Goal: Contribute content: Add original content to the website for others to see

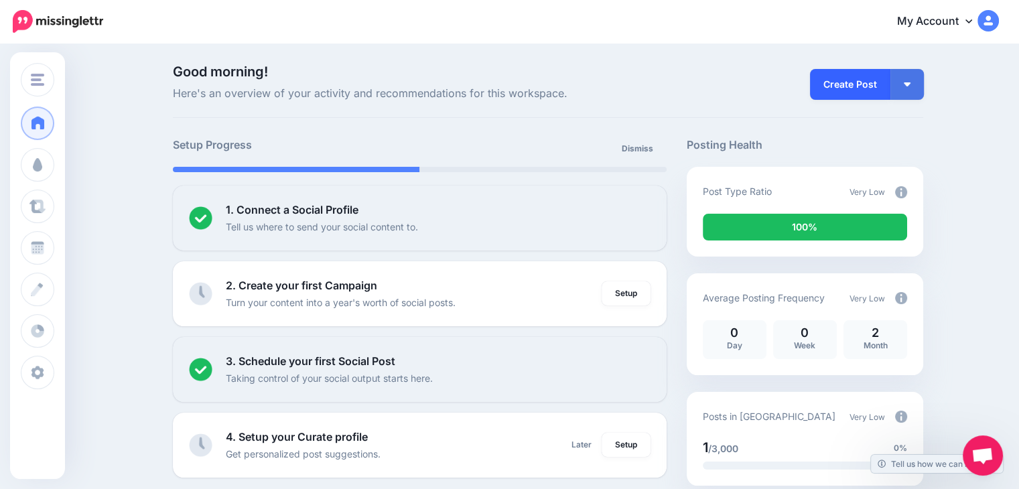
click at [825, 89] on link "Create Post" at bounding box center [850, 84] width 80 height 31
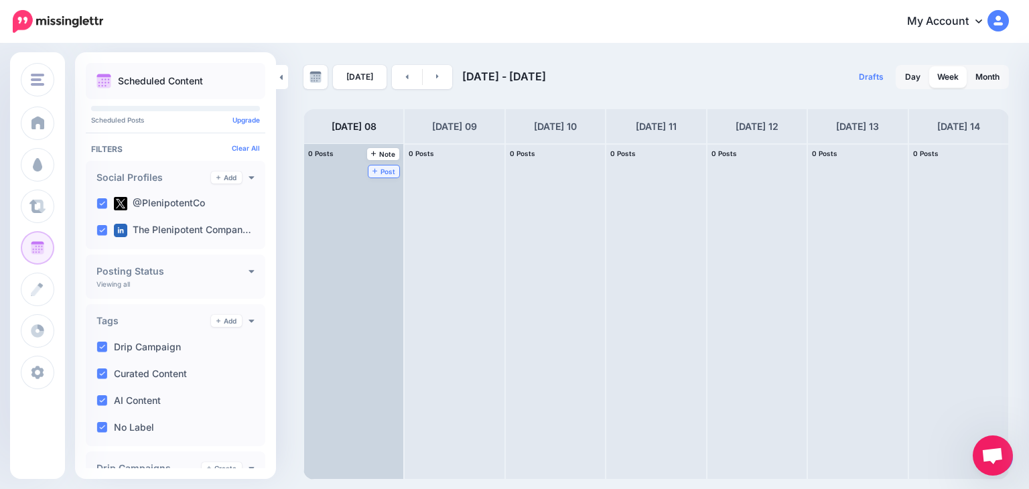
click at [373, 168] on span "Post" at bounding box center [384, 171] width 23 height 7
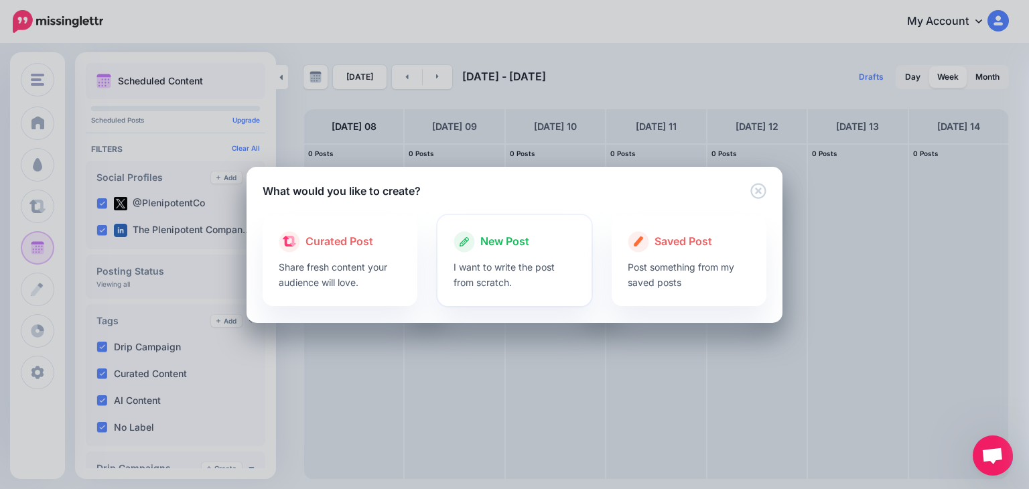
click at [496, 241] on span "New Post" at bounding box center [504, 241] width 49 height 17
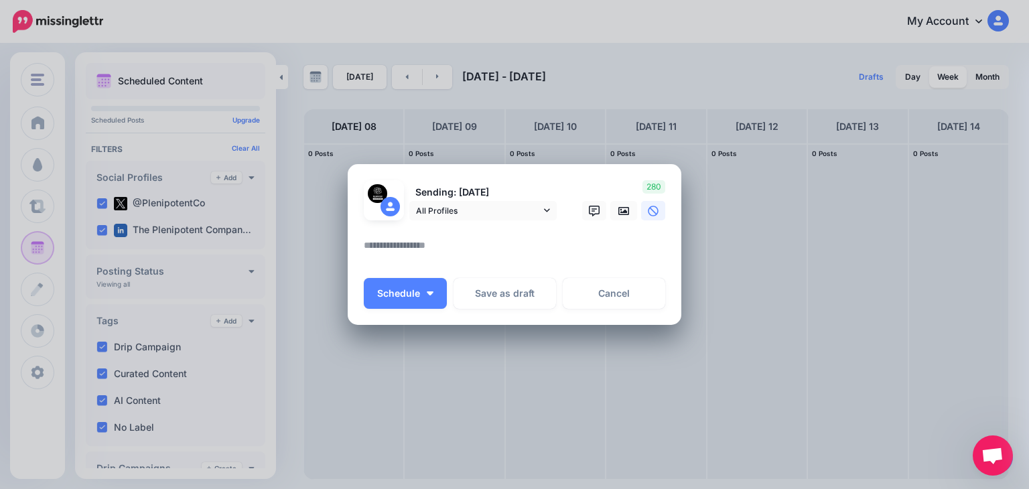
click at [426, 237] on textarea at bounding box center [518, 250] width 308 height 26
paste textarea "**********"
type textarea "**********"
paste textarea "**********"
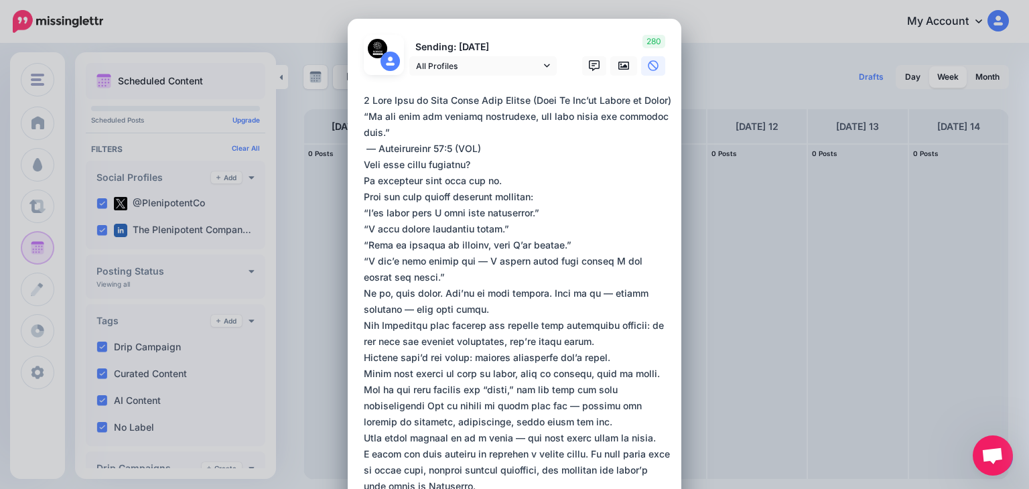
scroll to position [3171, 0]
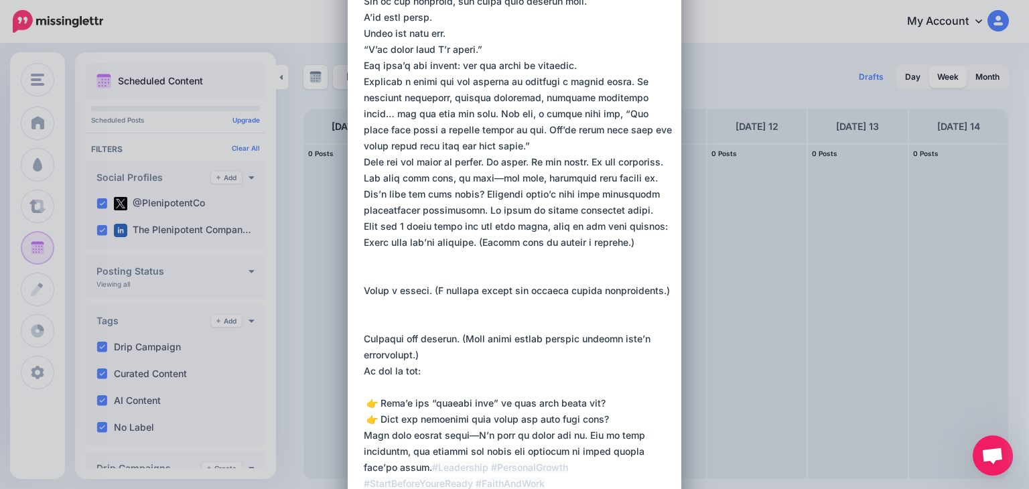
type textarea "**********"
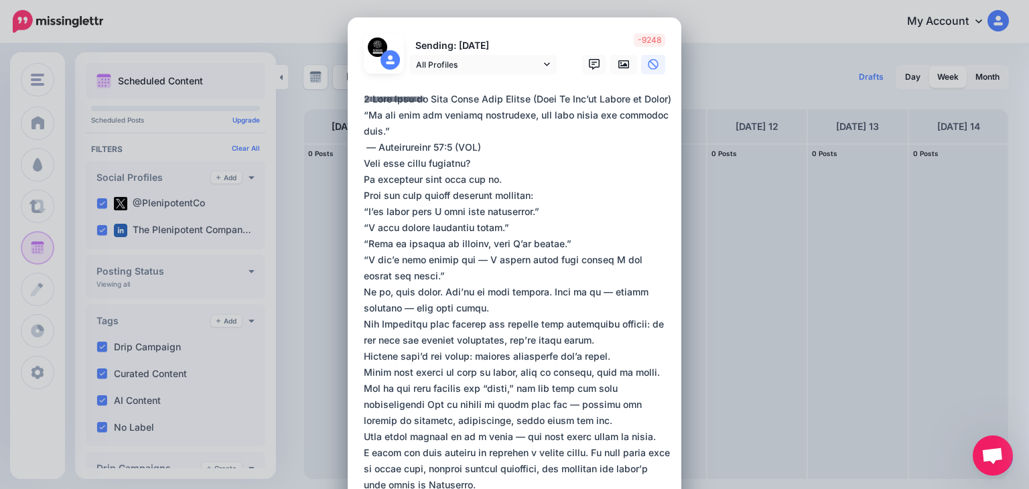
scroll to position [0, 0]
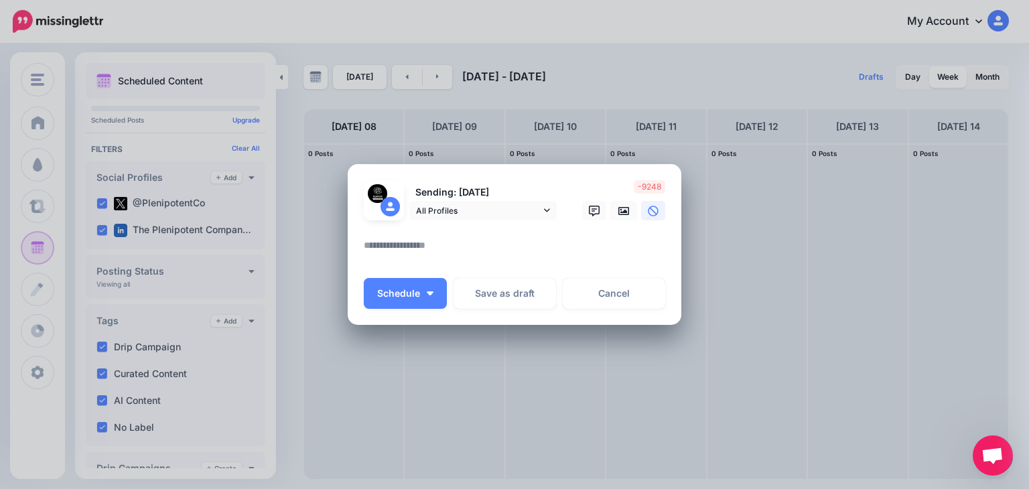
click at [431, 251] on textarea at bounding box center [518, 250] width 308 height 26
paste textarea "**********"
type textarea "**********"
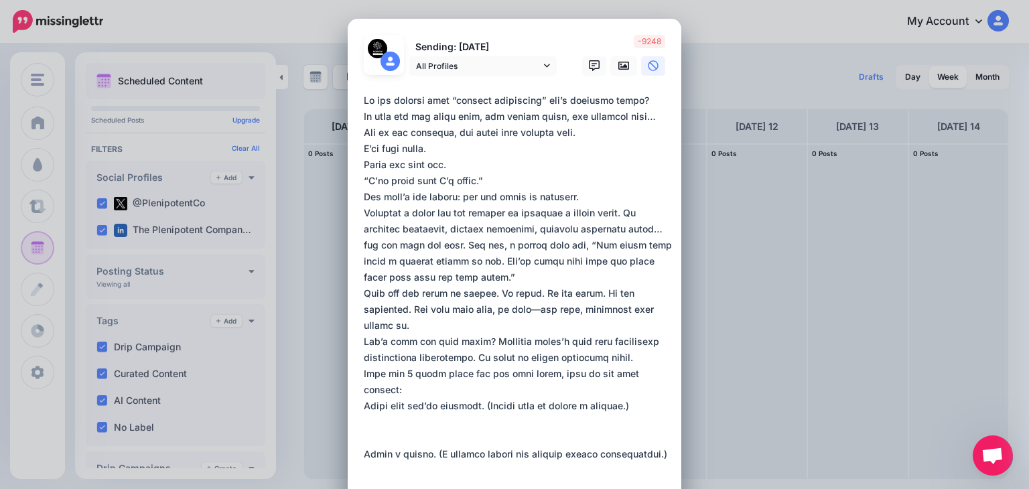
scroll to position [180, 0]
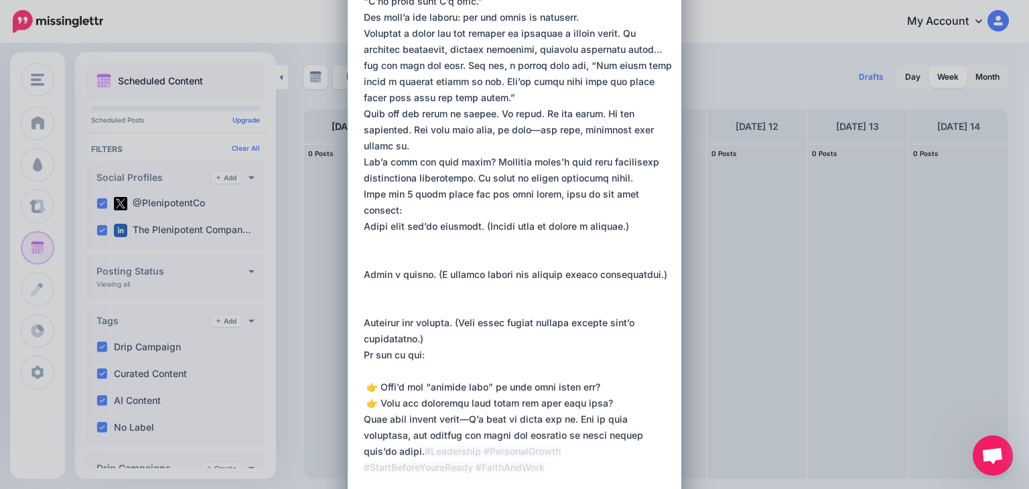
click at [412, 344] on textarea at bounding box center [518, 218] width 308 height 611
click at [397, 228] on textarea at bounding box center [518, 218] width 308 height 611
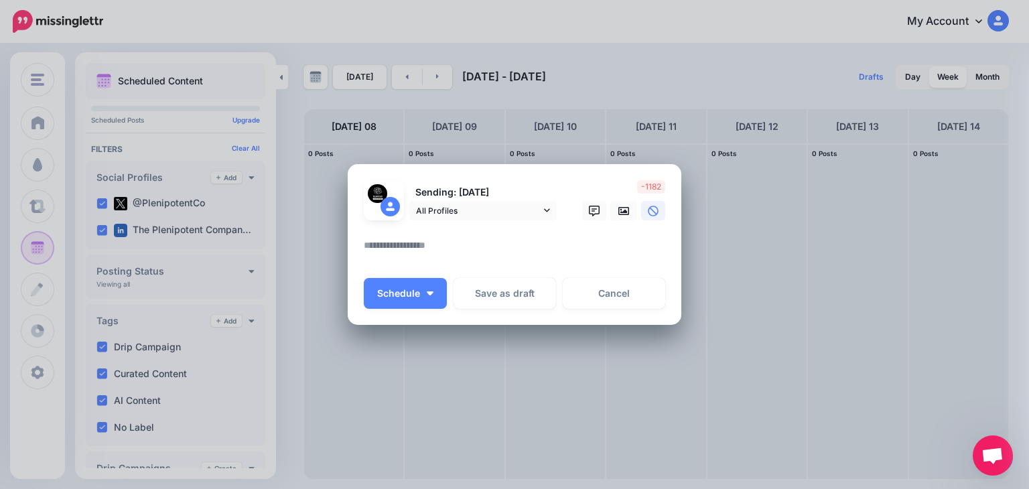
scroll to position [0, 0]
paste textarea "**********"
type textarea "**********"
click at [519, 207] on span "All Profiles" at bounding box center [478, 211] width 125 height 14
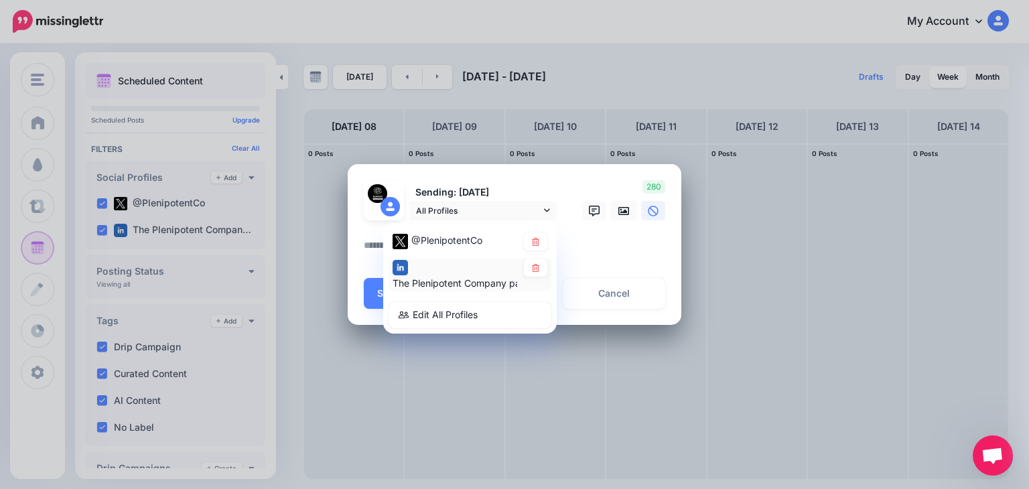
click at [405, 266] on img at bounding box center [400, 267] width 15 height 15
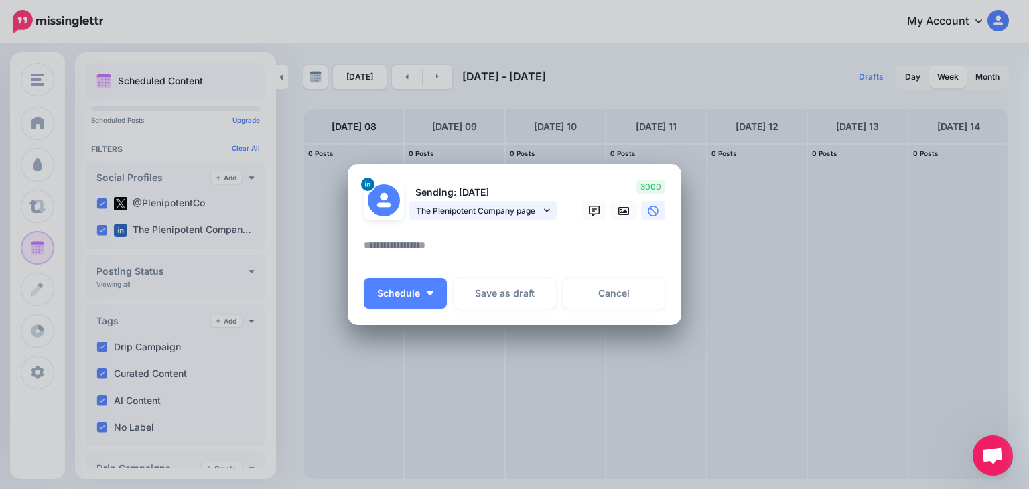
click at [515, 209] on span "The Plenipotent Company page" at bounding box center [478, 211] width 125 height 14
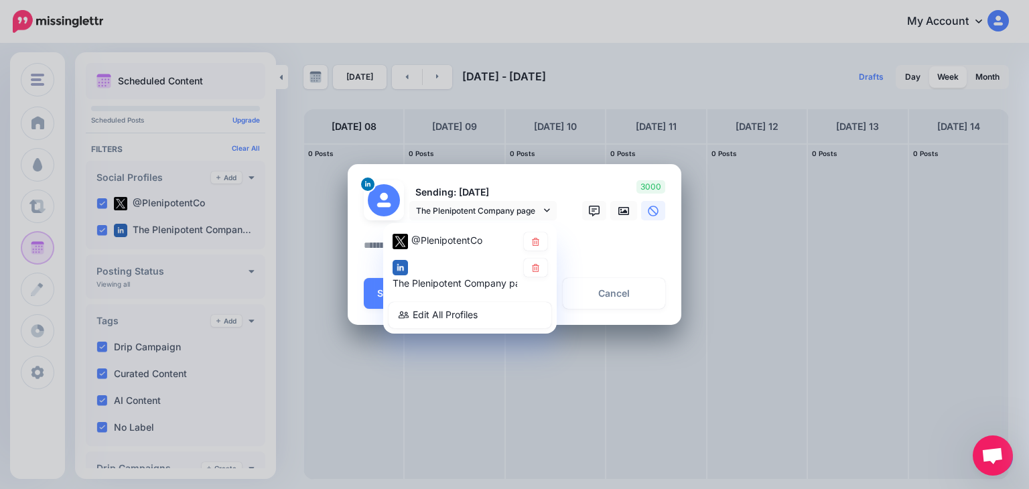
click at [38, 80] on div "Create Post Loading Sending: 8th Sep The Plenipotent Company page @PlenipotentCo" at bounding box center [514, 244] width 1029 height 489
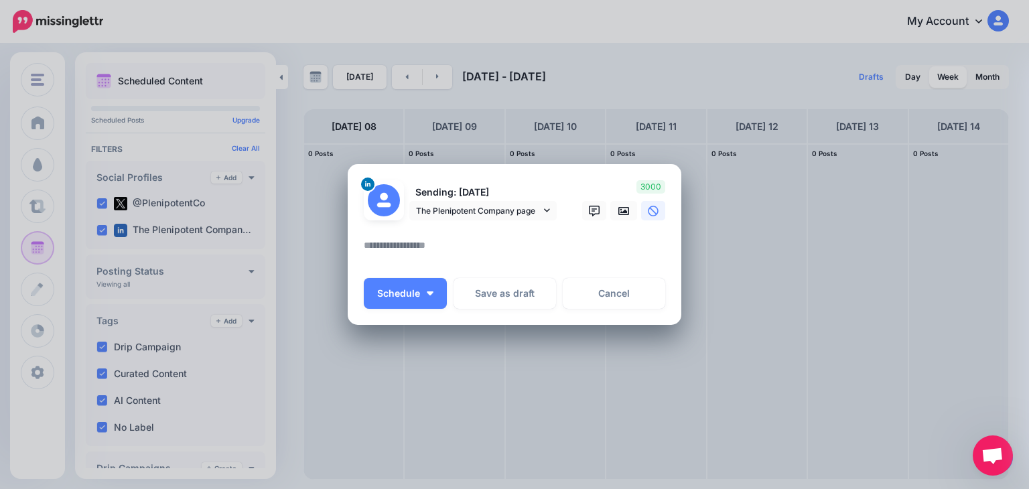
click at [38, 80] on div "Create Post Loading Sending: 8th Sep The Plenipotent Company page @PlenipotentCo" at bounding box center [514, 244] width 1029 height 489
click at [470, 192] on p "Sending: [DATE]" at bounding box center [482, 192] width 147 height 15
click at [511, 220] on link "The Plenipotent Company page" at bounding box center [482, 210] width 147 height 19
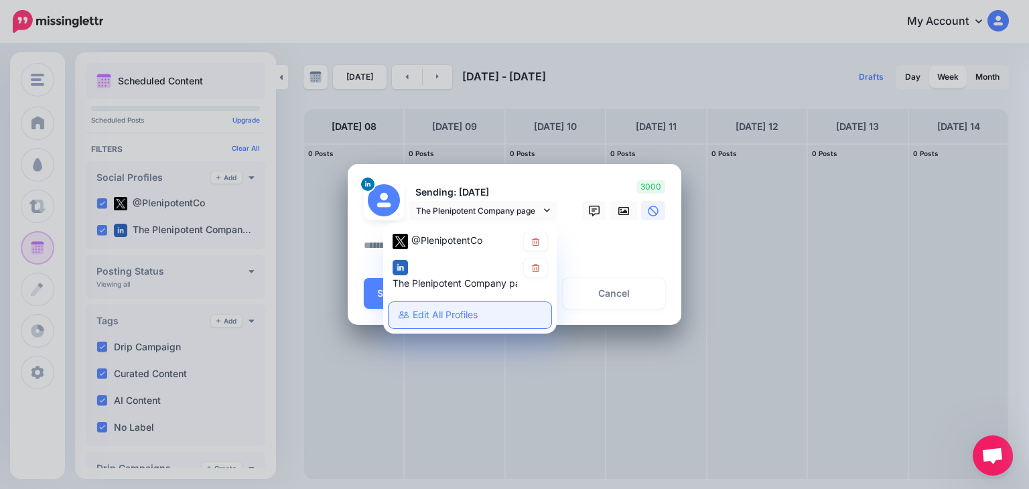
click at [448, 308] on link "Edit All Profiles" at bounding box center [470, 315] width 163 height 26
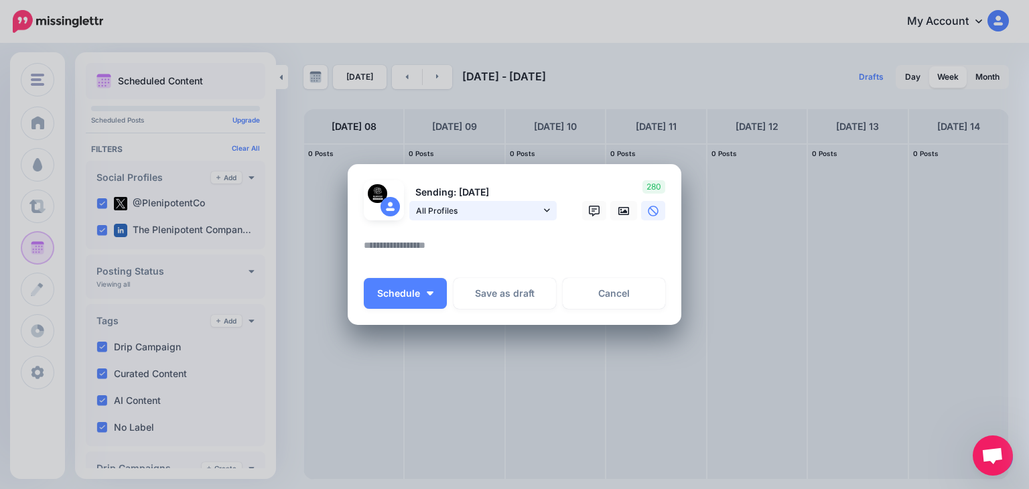
click at [513, 210] on span "All Profiles" at bounding box center [478, 211] width 125 height 14
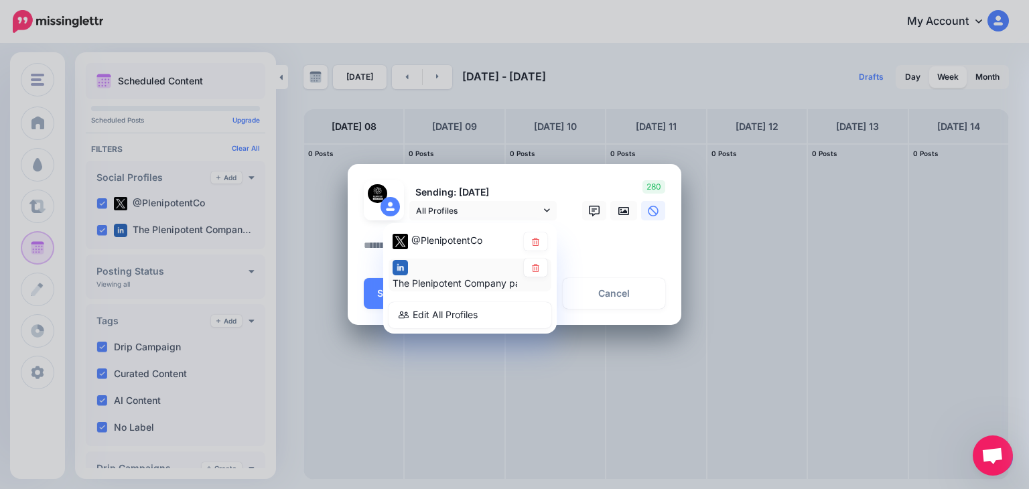
click at [409, 267] on div "The Plenipotent Company page" at bounding box center [455, 275] width 125 height 33
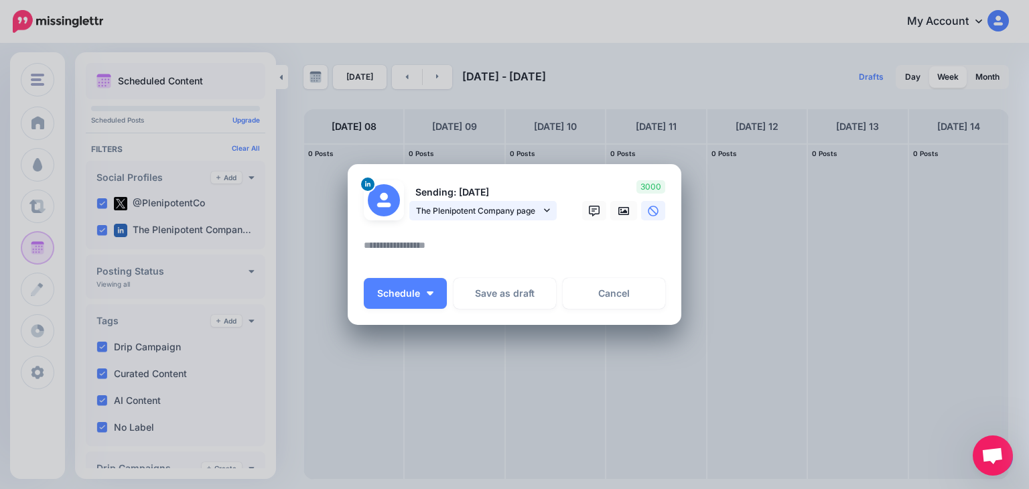
click at [518, 203] on link "The Plenipotent Company page" at bounding box center [482, 210] width 147 height 19
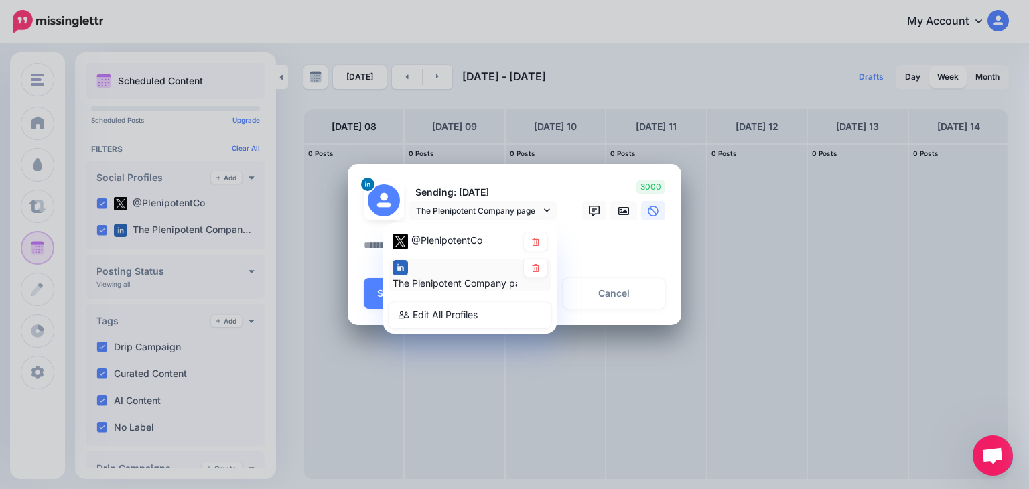
click at [403, 265] on img at bounding box center [400, 267] width 15 height 15
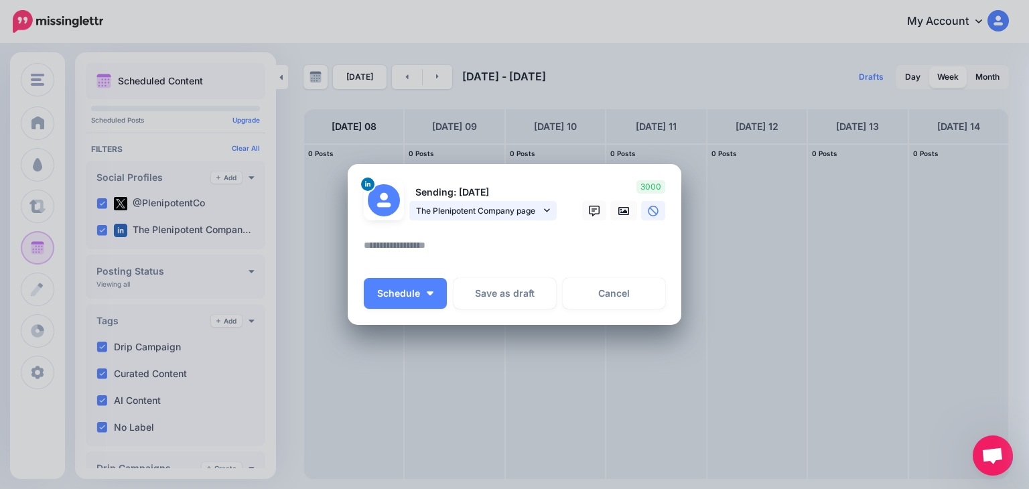
click at [472, 210] on span "The Plenipotent Company page" at bounding box center [478, 211] width 125 height 14
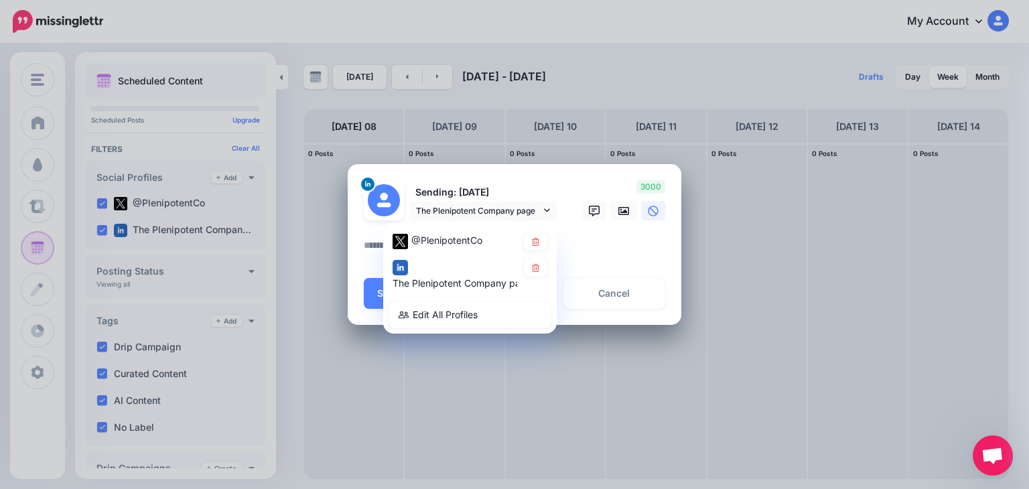
click at [32, 125] on div "Create Post Loading Sending: 8th Sep The Plenipotent Company page @PlenipotentCo" at bounding box center [514, 244] width 1029 height 489
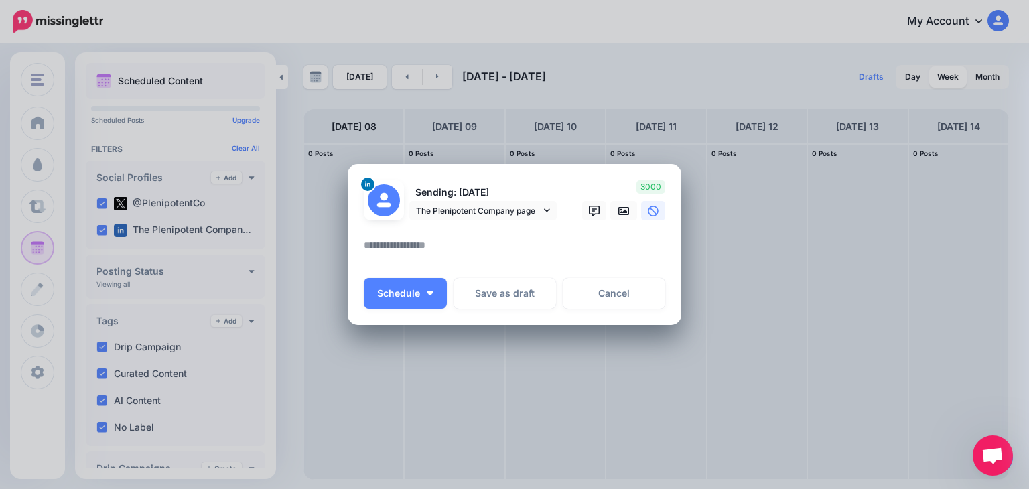
click at [35, 127] on div "Create Post Loading Sending: 8th Sep The Plenipotent Company page @PlenipotentCo" at bounding box center [514, 244] width 1029 height 489
click at [608, 298] on link "Cancel" at bounding box center [614, 293] width 103 height 31
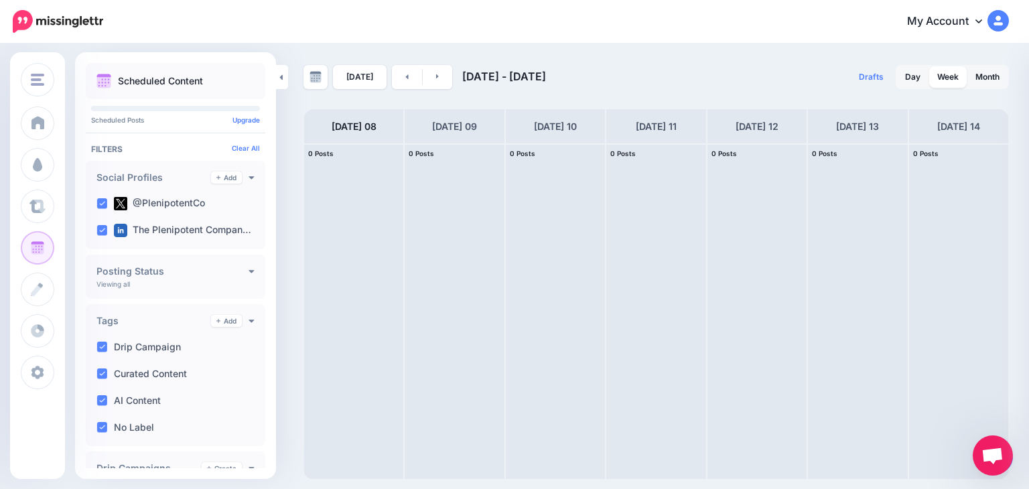
click at [968, 25] on link "My Account" at bounding box center [951, 21] width 115 height 33
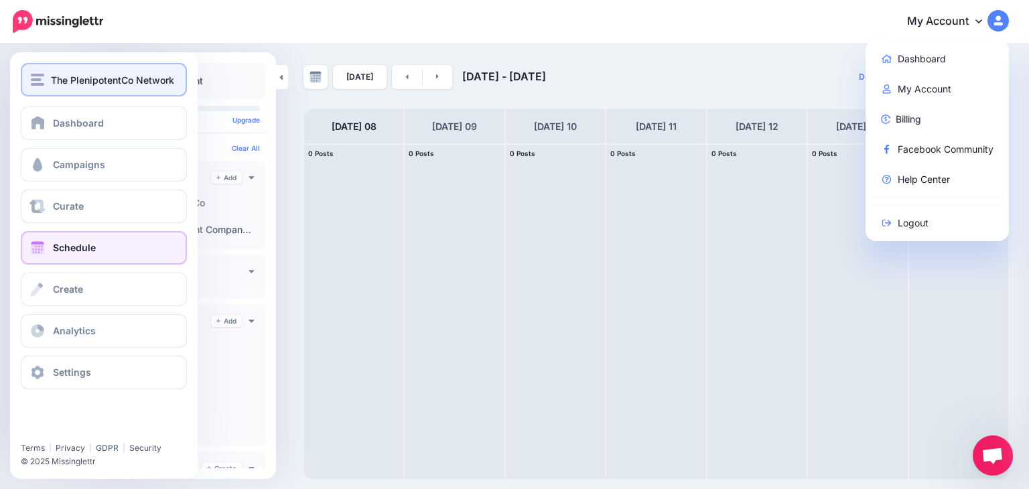
click at [39, 82] on img "button" at bounding box center [37, 80] width 13 height 12
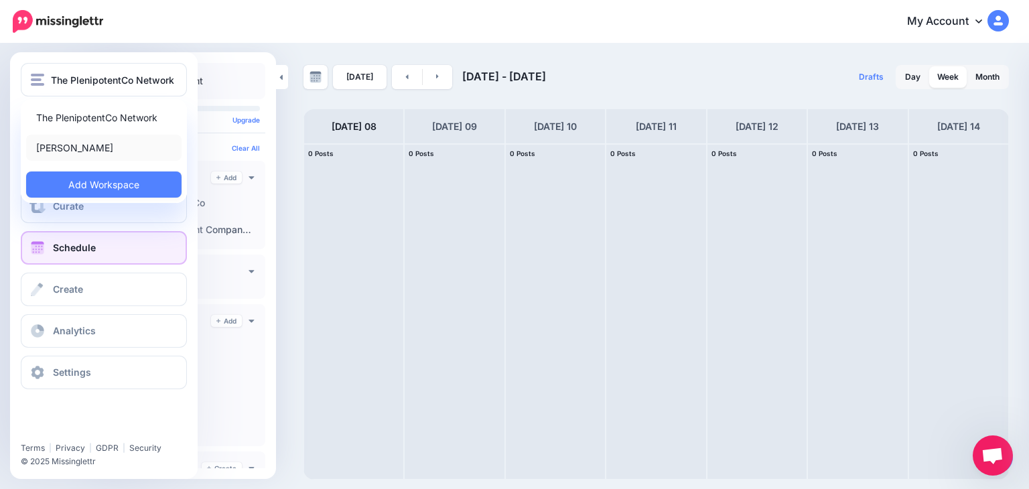
click at [64, 143] on link "[PERSON_NAME]" at bounding box center [103, 148] width 155 height 26
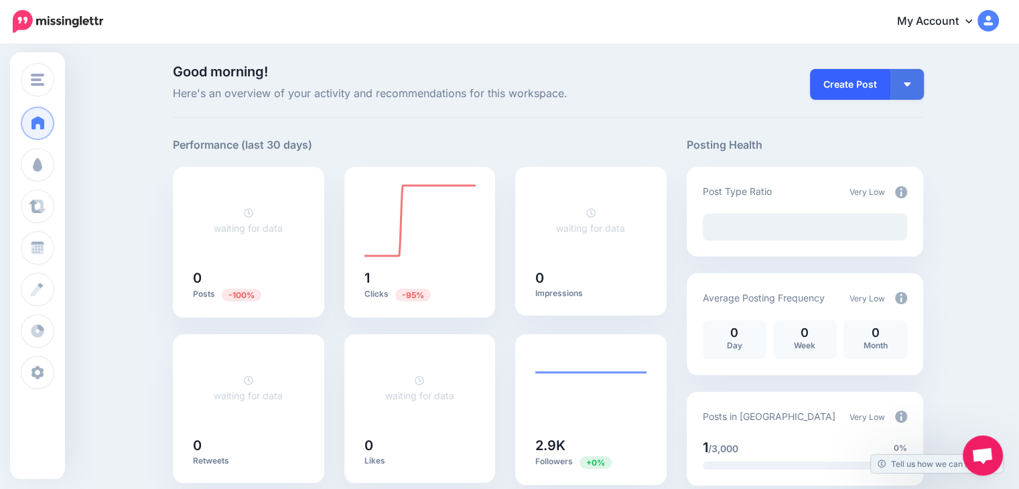
click at [853, 81] on link "Create Post" at bounding box center [850, 84] width 80 height 31
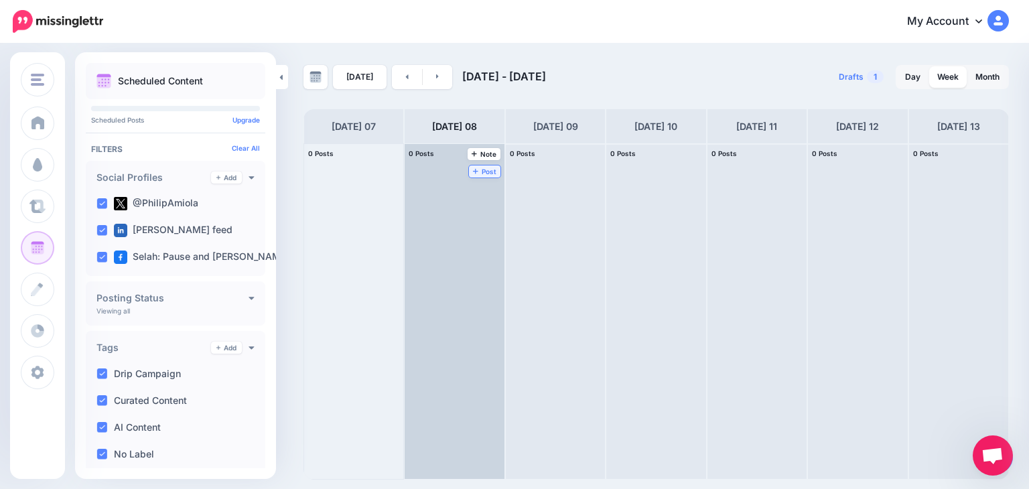
click at [473, 168] on span "Post" at bounding box center [484, 171] width 23 height 7
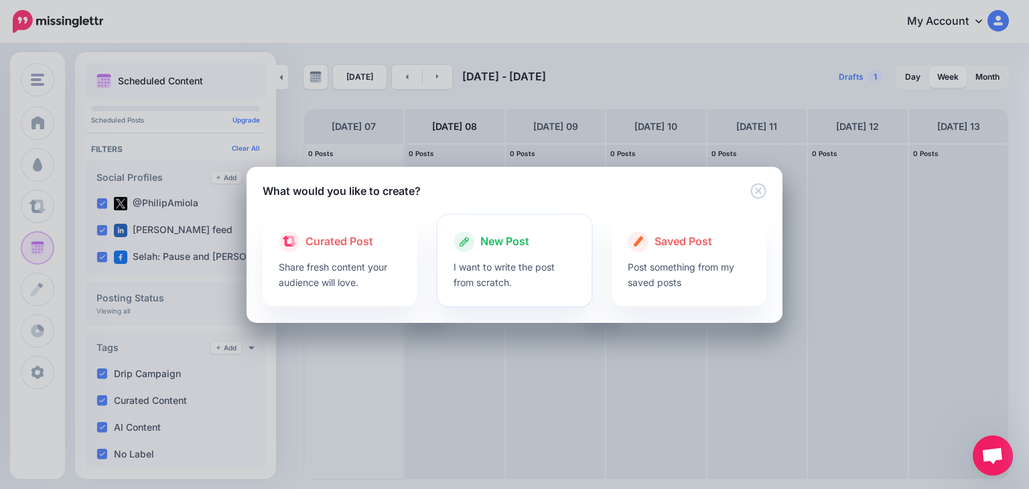
click at [507, 239] on span "New Post" at bounding box center [504, 241] width 49 height 17
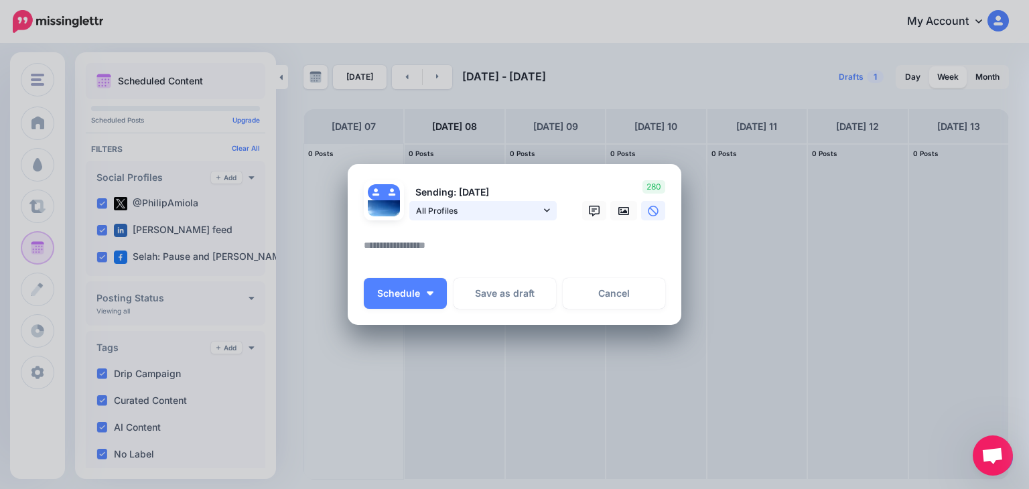
click at [504, 213] on span "All Profiles" at bounding box center [478, 211] width 125 height 14
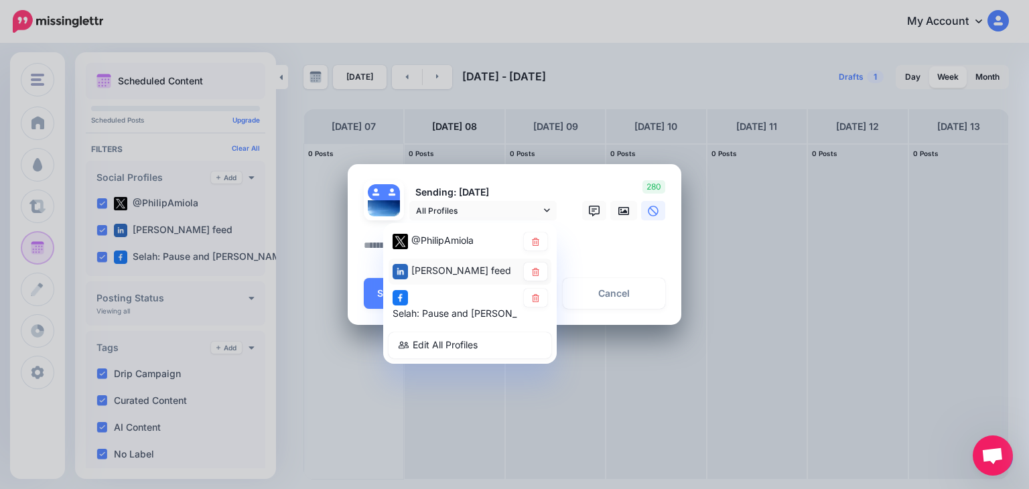
click at [448, 269] on span "[PERSON_NAME] feed" at bounding box center [461, 270] width 100 height 11
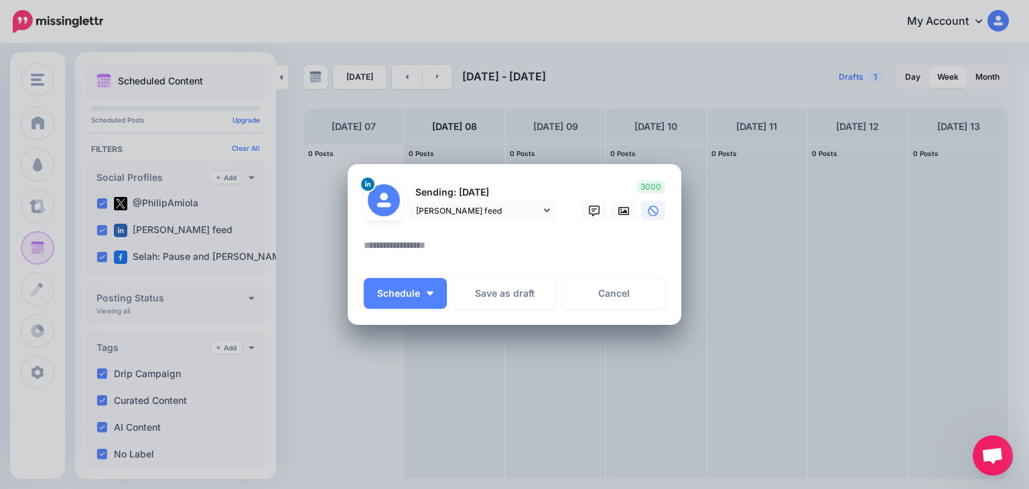
click at [395, 245] on textarea at bounding box center [518, 250] width 308 height 26
paste textarea "**********"
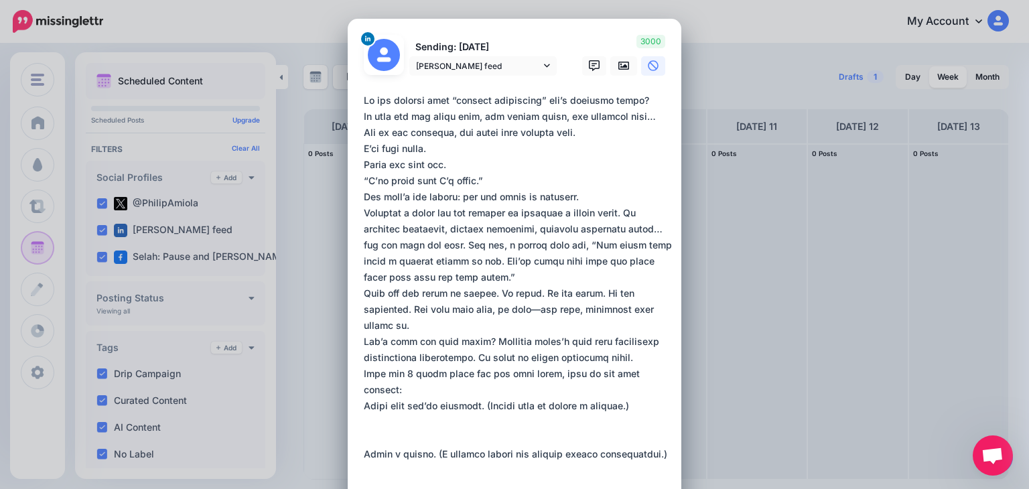
scroll to position [180, 0]
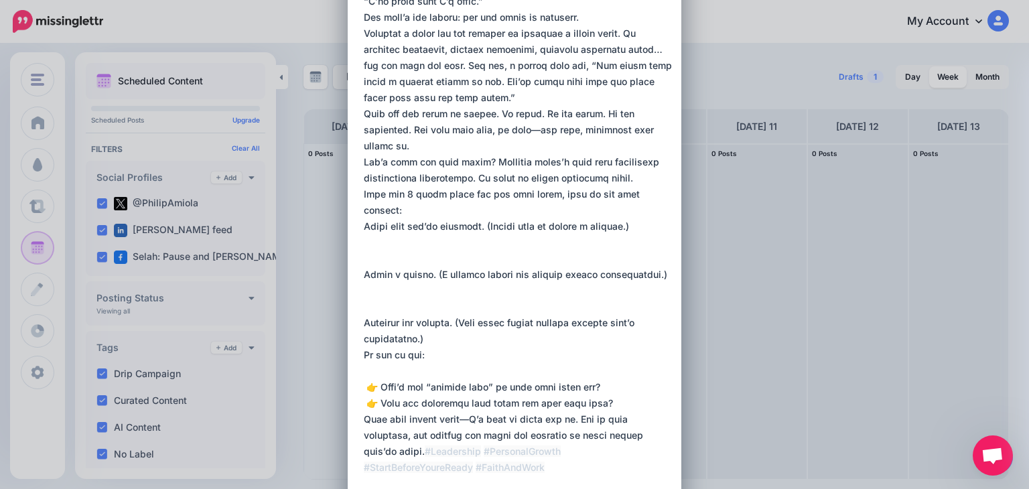
type textarea "**********"
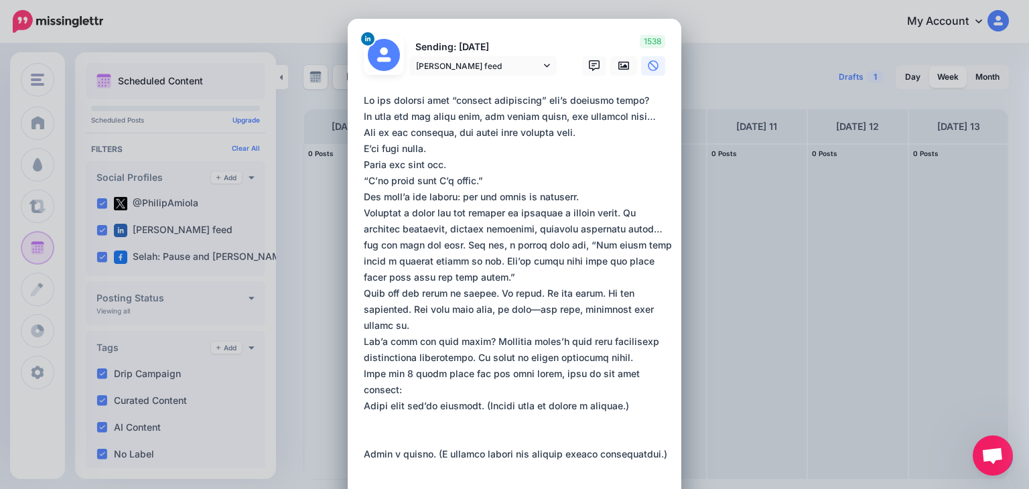
click at [639, 97] on textarea at bounding box center [518, 397] width 308 height 611
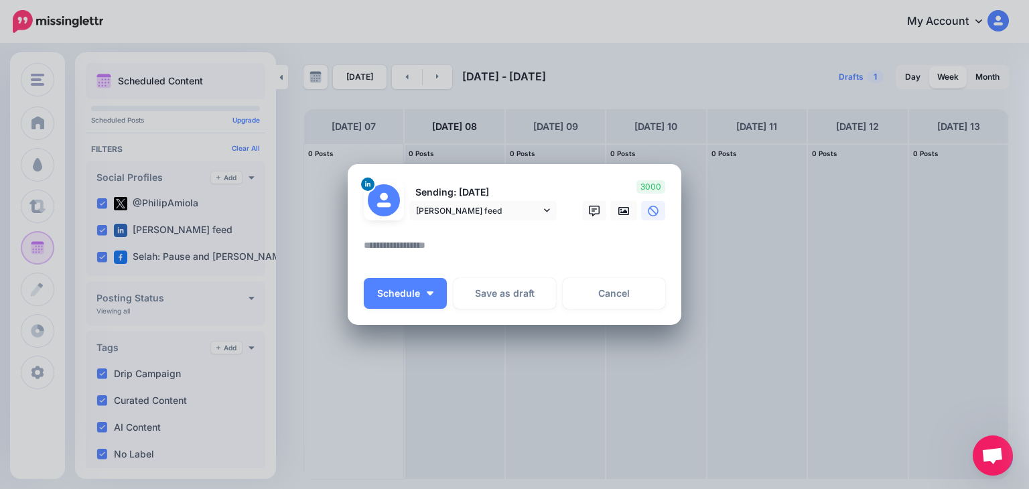
click at [394, 249] on textarea at bounding box center [518, 250] width 308 height 26
paste textarea "**********"
type textarea "**********"
click at [437, 251] on textarea at bounding box center [518, 250] width 308 height 26
paste textarea "**********"
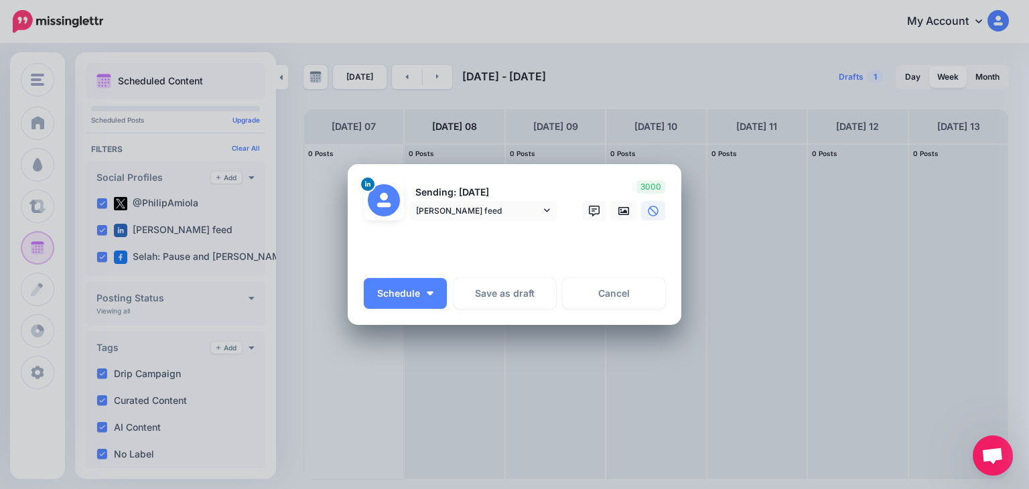
scroll to position [292, 0]
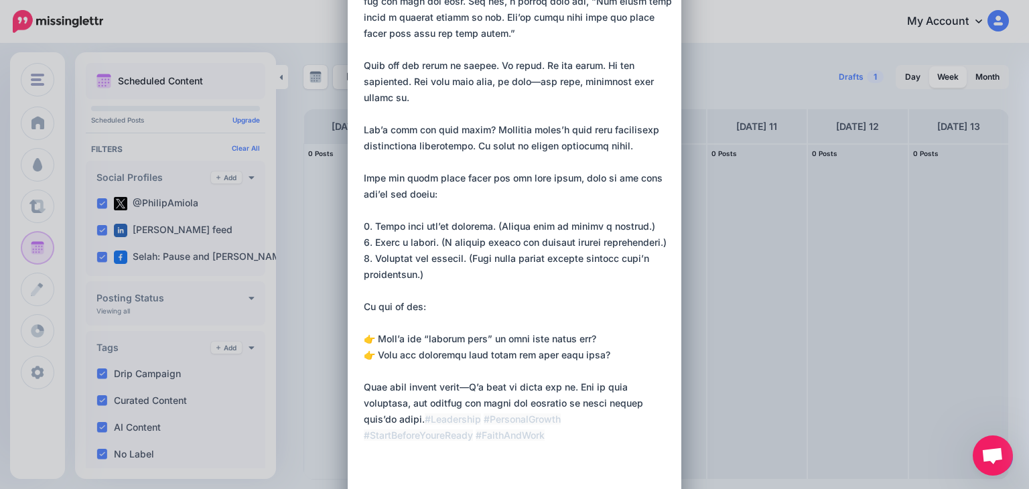
type textarea "**********"
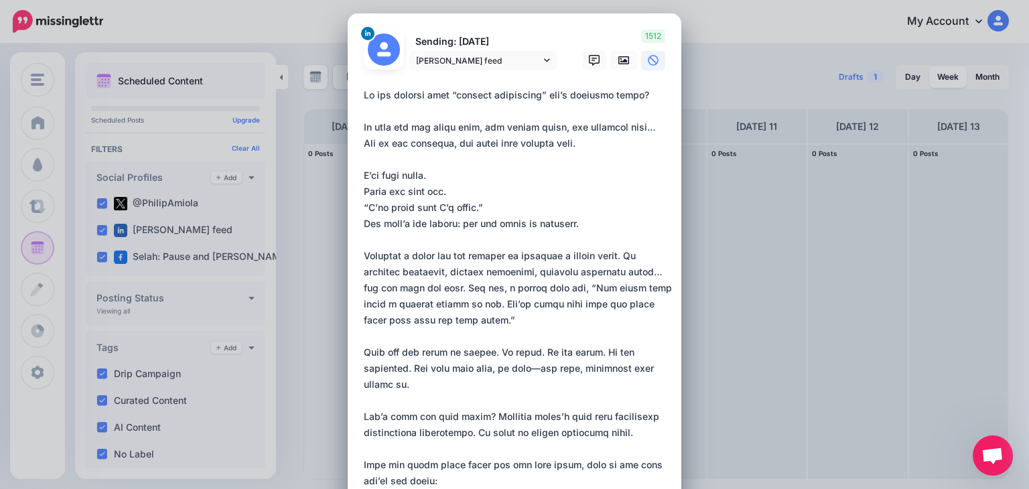
scroll to position [0, 0]
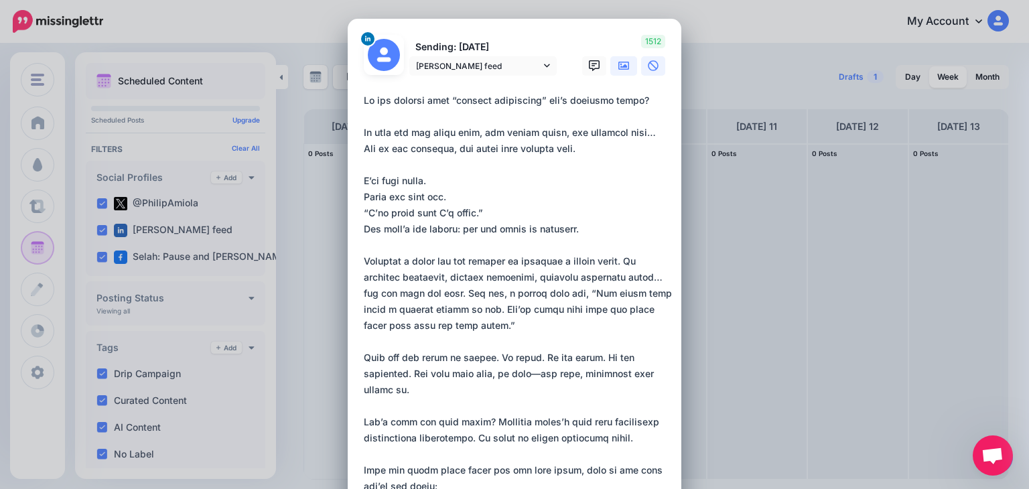
click at [618, 64] on icon at bounding box center [623, 65] width 11 height 11
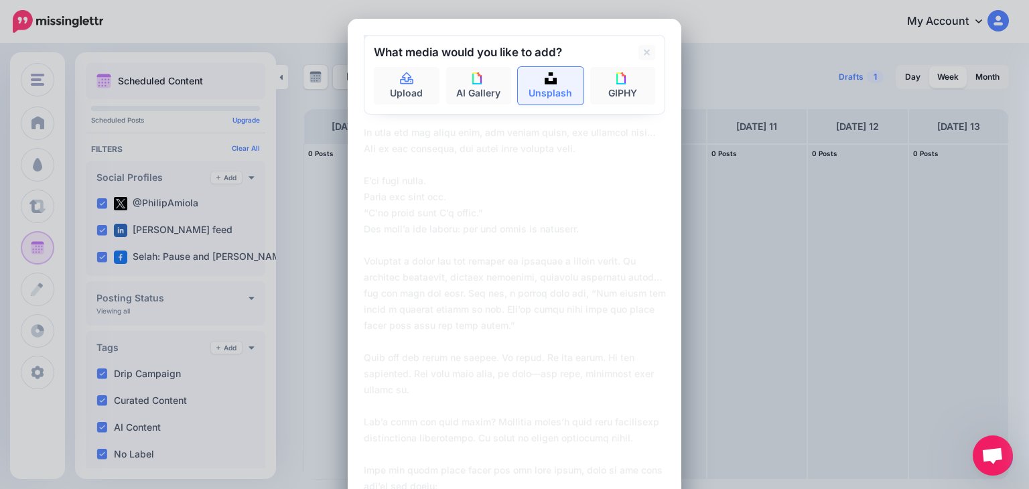
click at [547, 83] on img at bounding box center [551, 78] width 12 height 12
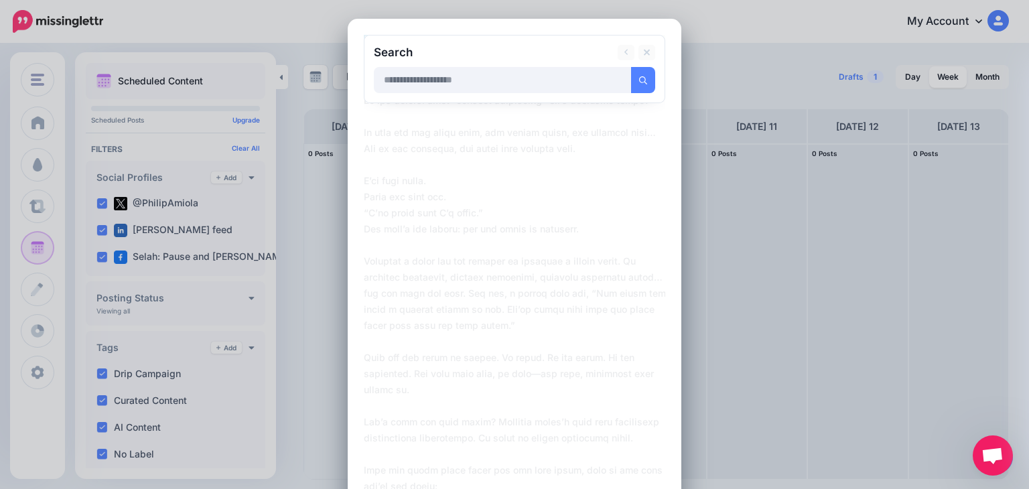
click at [507, 81] on input "text" at bounding box center [503, 80] width 258 height 26
type input "*****"
click at [638, 70] on button "submit" at bounding box center [643, 80] width 24 height 26
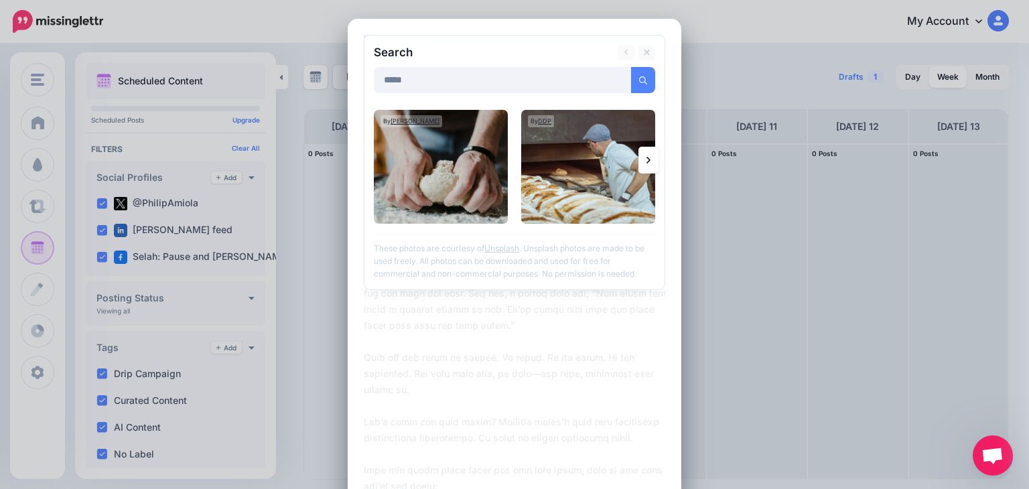
click at [646, 161] on link at bounding box center [649, 160] width 20 height 27
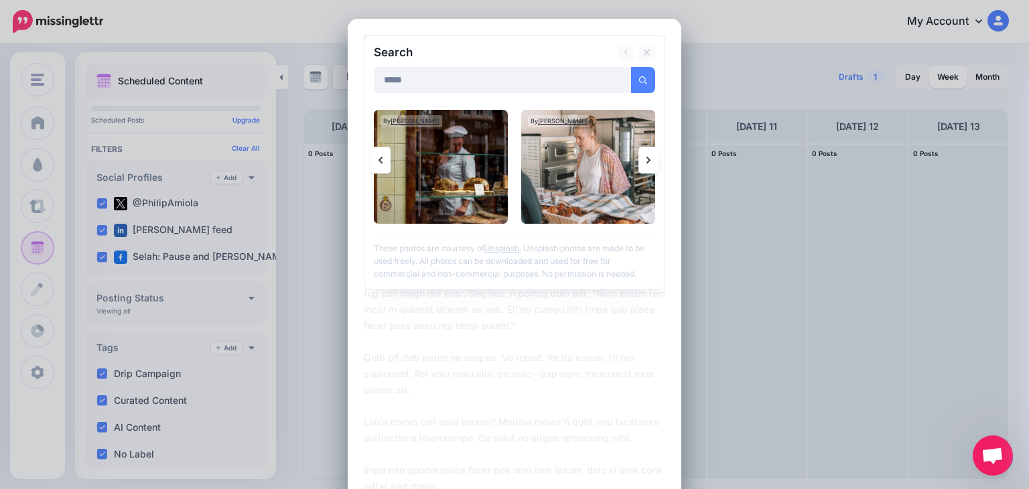
click at [646, 161] on link at bounding box center [649, 160] width 20 height 27
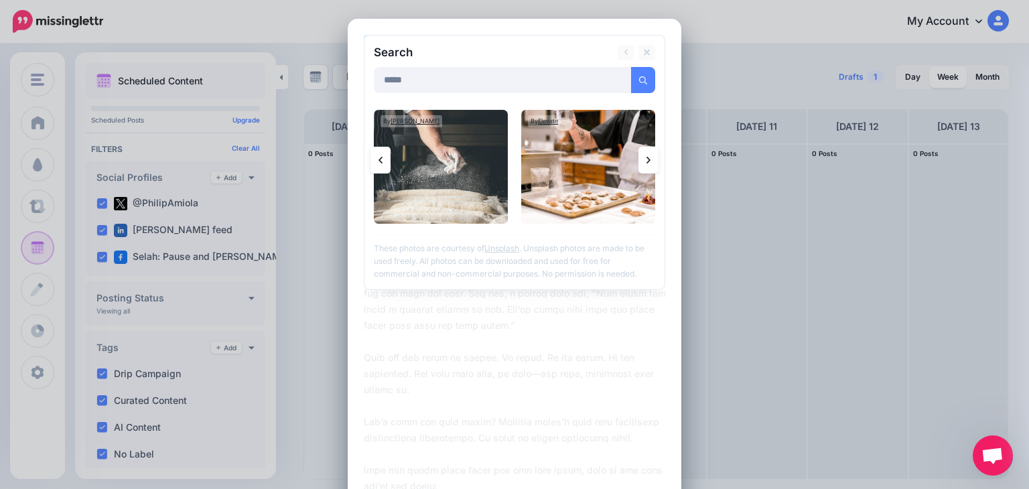
click at [647, 161] on icon at bounding box center [649, 160] width 4 height 7
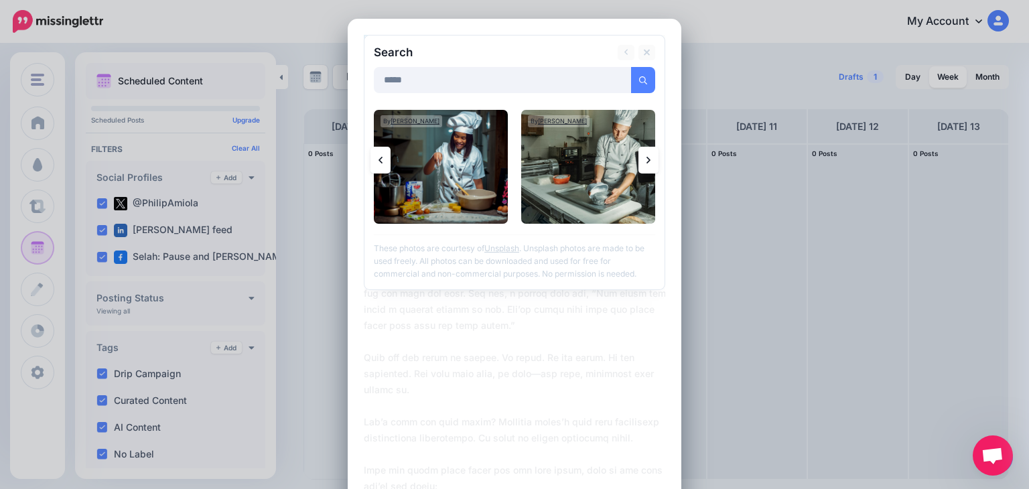
click at [647, 161] on icon at bounding box center [649, 160] width 4 height 7
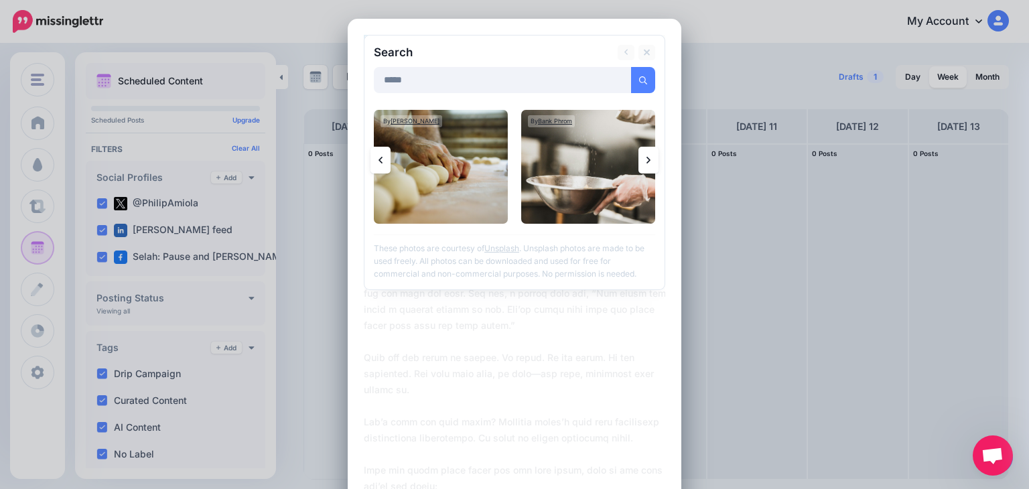
click at [647, 161] on icon at bounding box center [649, 160] width 4 height 7
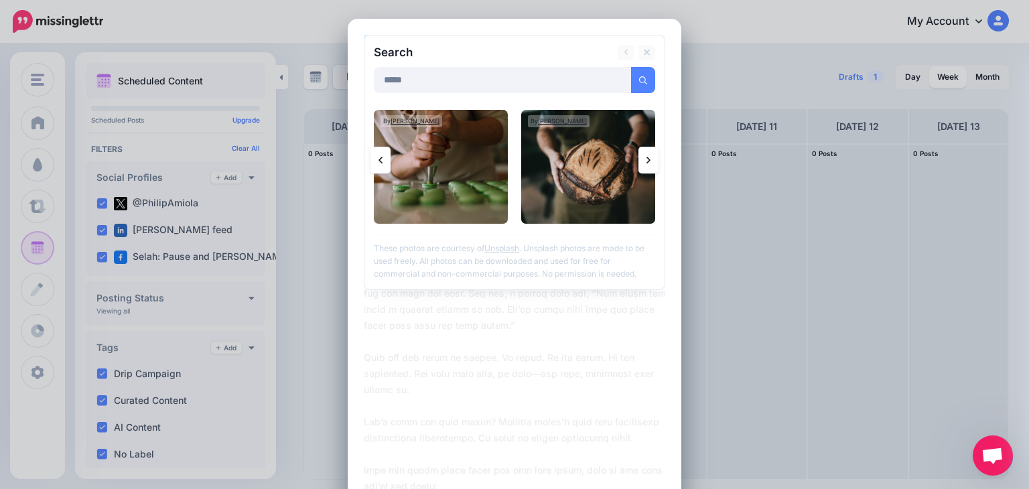
click at [647, 161] on icon at bounding box center [649, 160] width 4 height 7
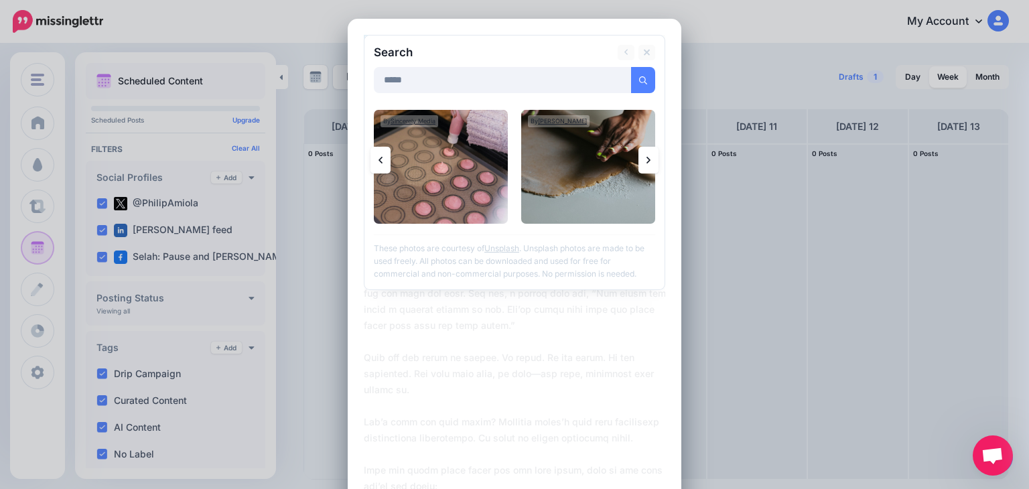
click at [647, 161] on icon at bounding box center [649, 160] width 4 height 7
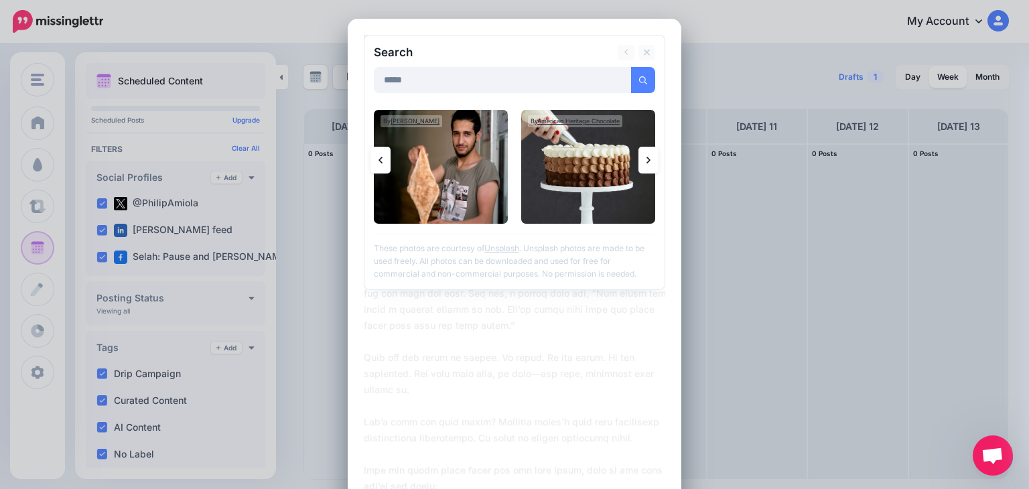
click at [647, 161] on icon at bounding box center [649, 160] width 4 height 11
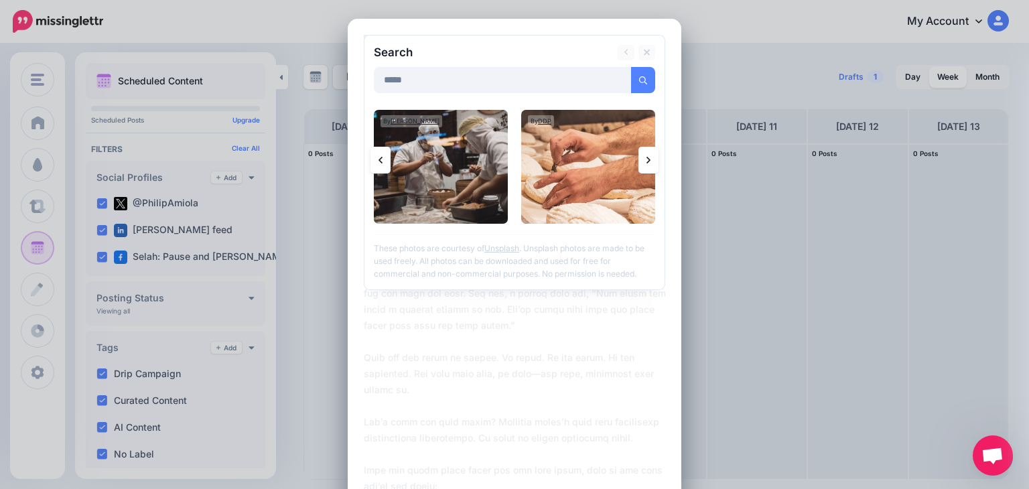
click at [647, 161] on icon at bounding box center [649, 160] width 4 height 11
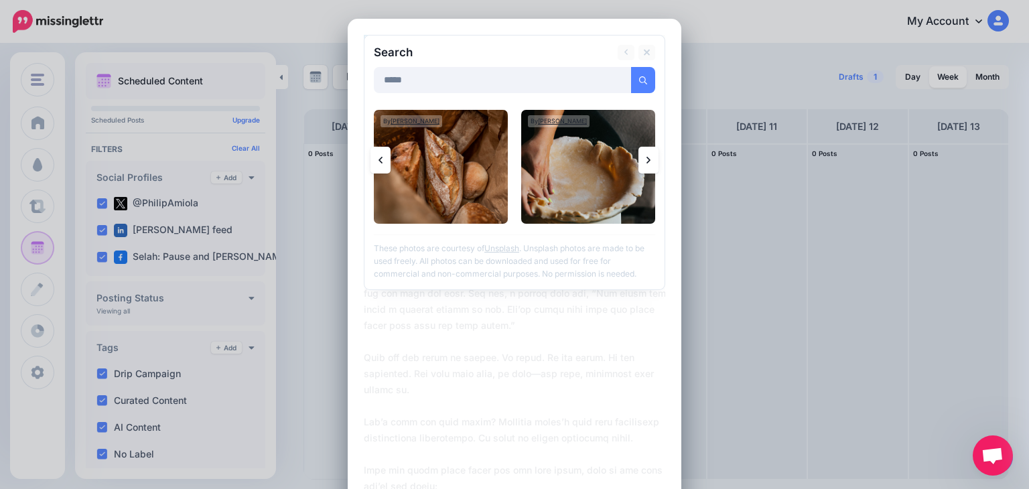
click at [647, 161] on icon at bounding box center [649, 160] width 4 height 11
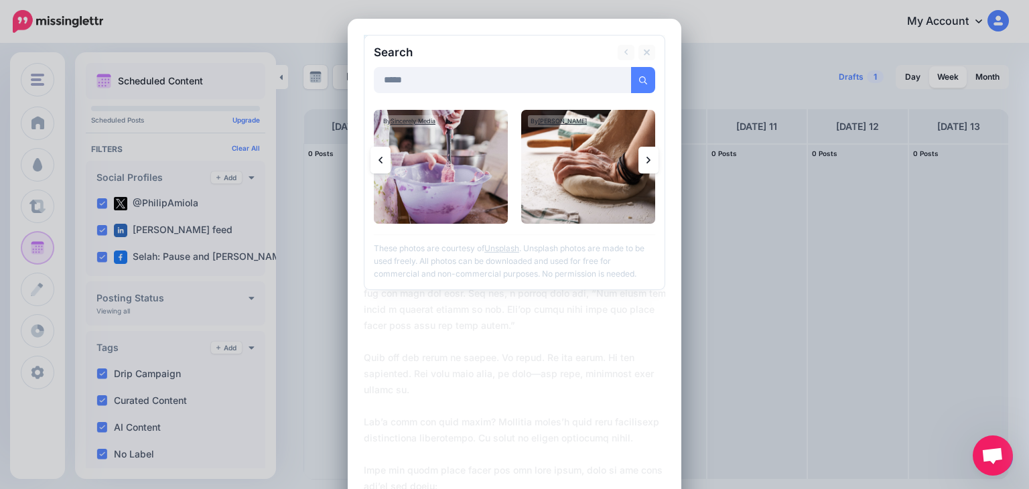
click at [647, 161] on icon at bounding box center [649, 160] width 4 height 11
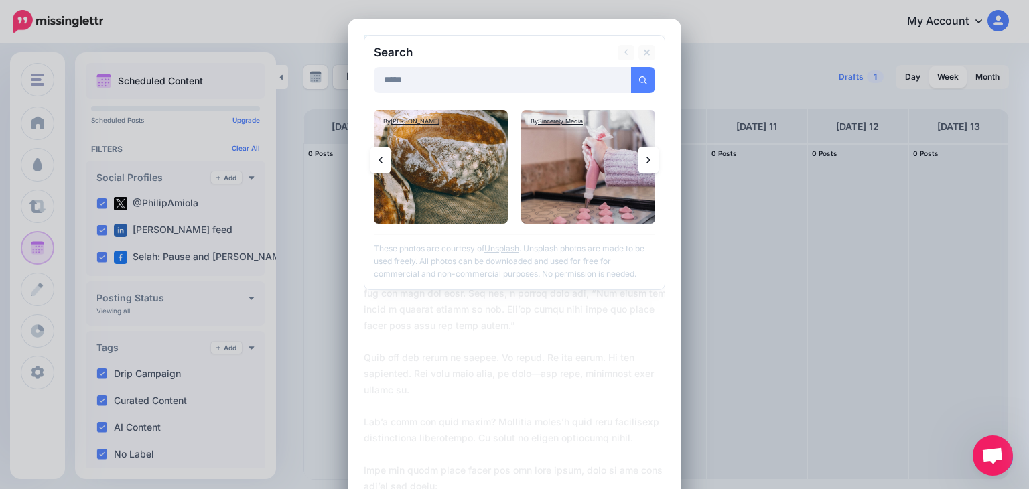
click at [647, 161] on icon at bounding box center [649, 160] width 4 height 11
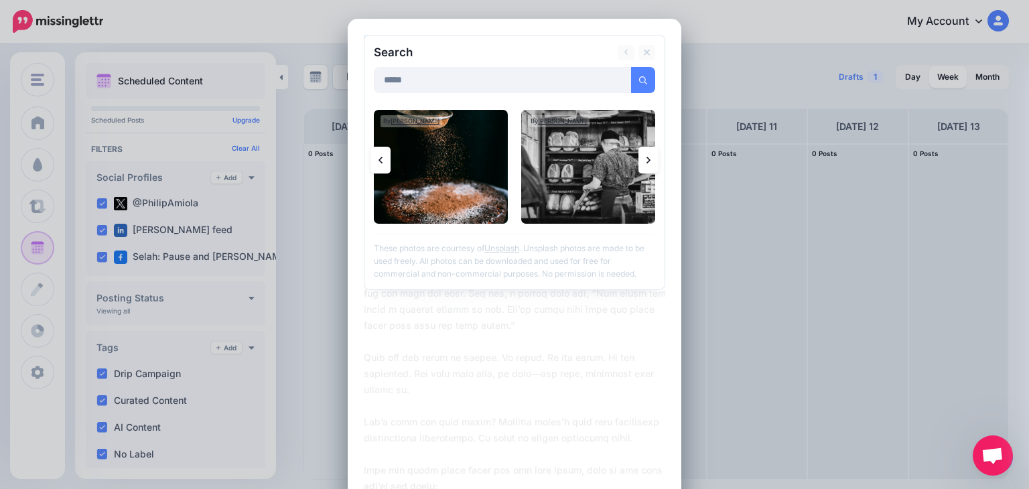
click at [647, 161] on icon at bounding box center [649, 160] width 4 height 11
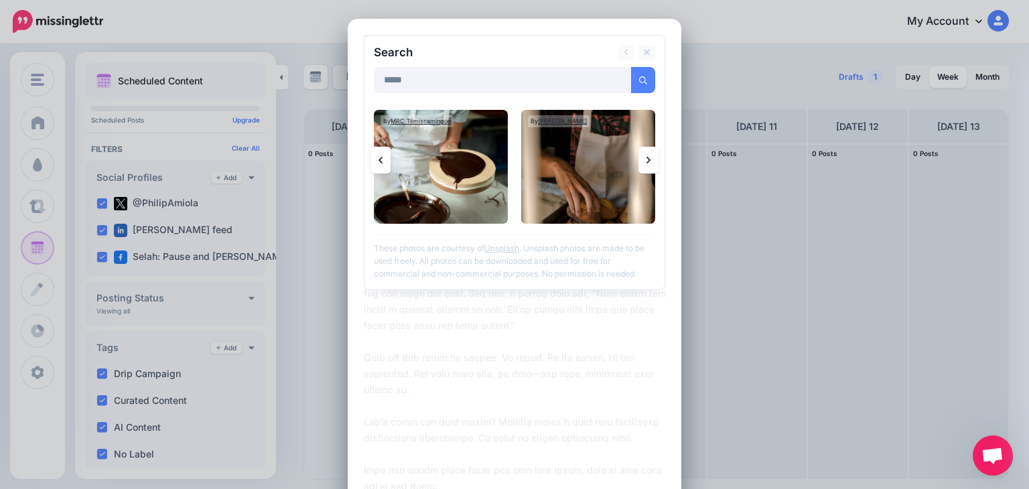
click at [647, 161] on icon at bounding box center [649, 160] width 4 height 11
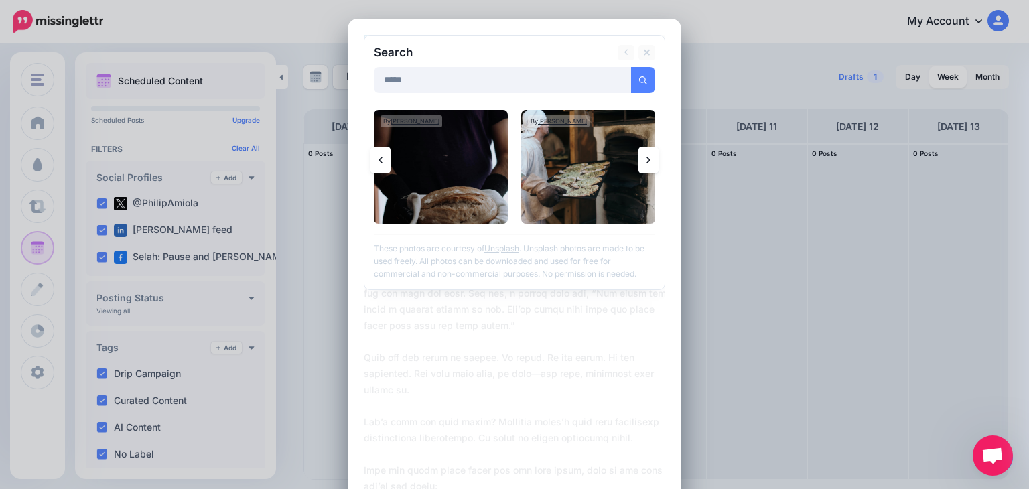
click at [647, 161] on icon at bounding box center [649, 160] width 4 height 11
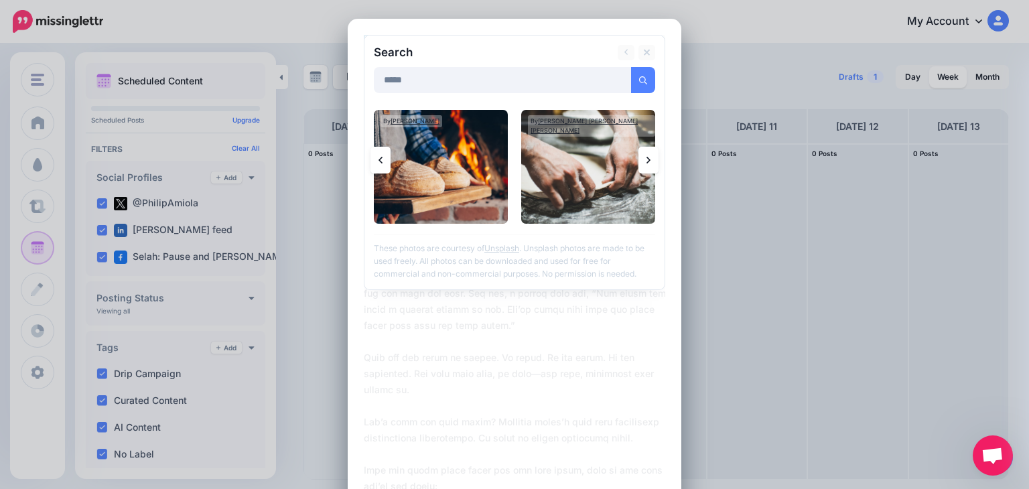
click at [379, 159] on link at bounding box center [381, 160] width 20 height 27
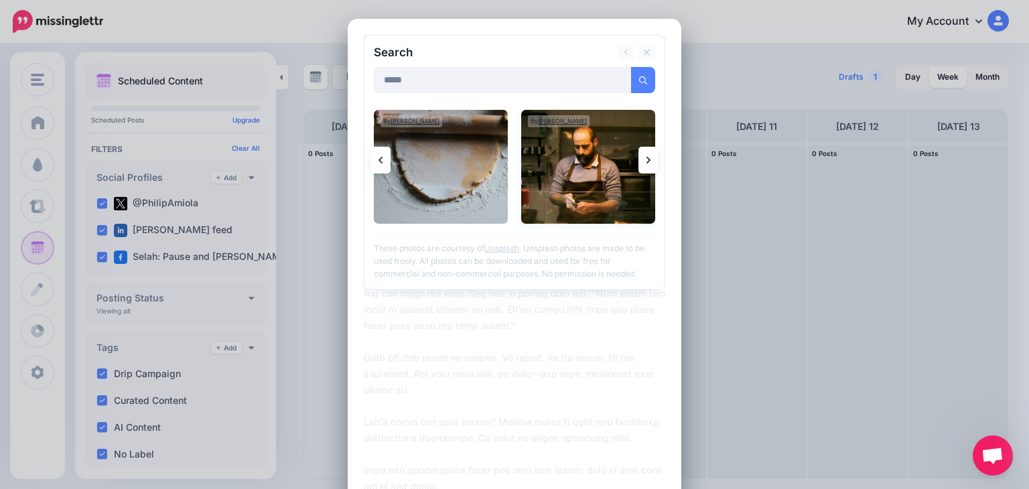
click at [582, 164] on img at bounding box center [588, 167] width 134 height 114
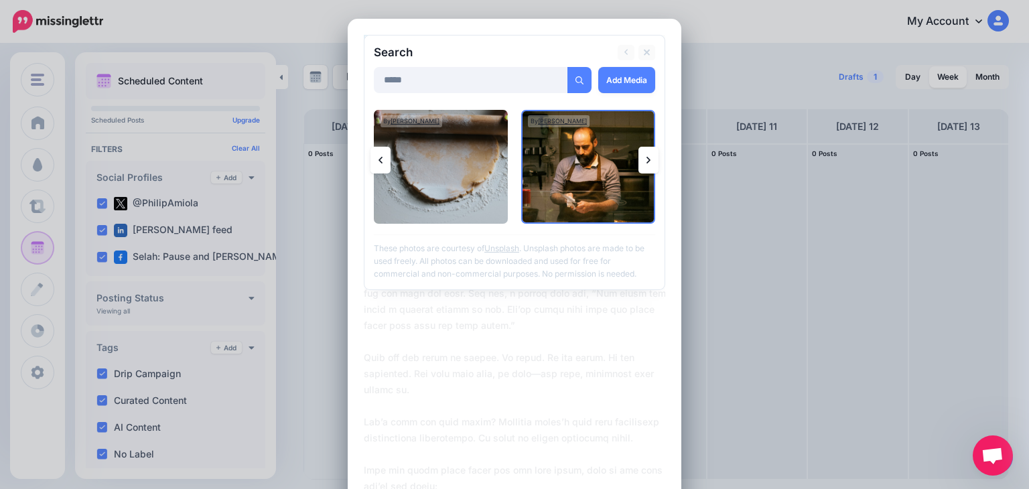
click at [647, 156] on link at bounding box center [649, 160] width 20 height 27
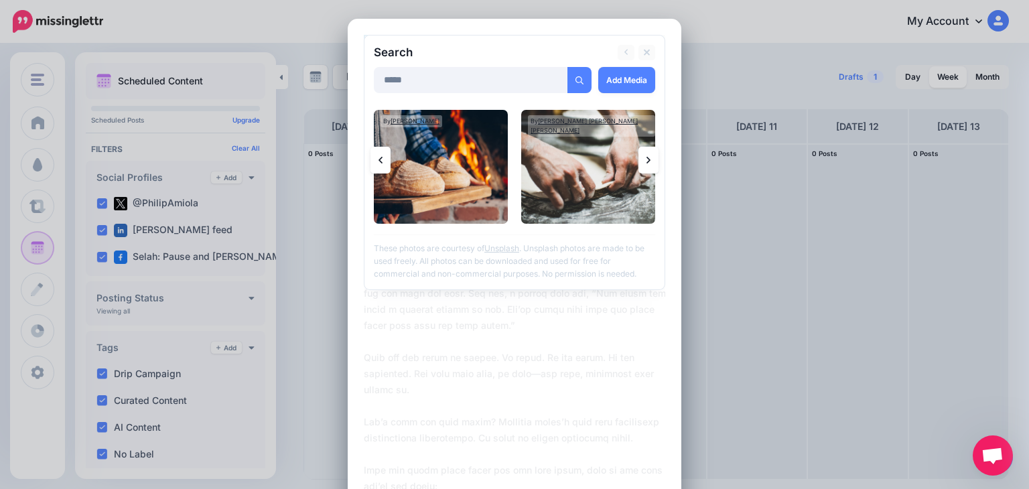
click at [647, 159] on icon at bounding box center [649, 160] width 4 height 7
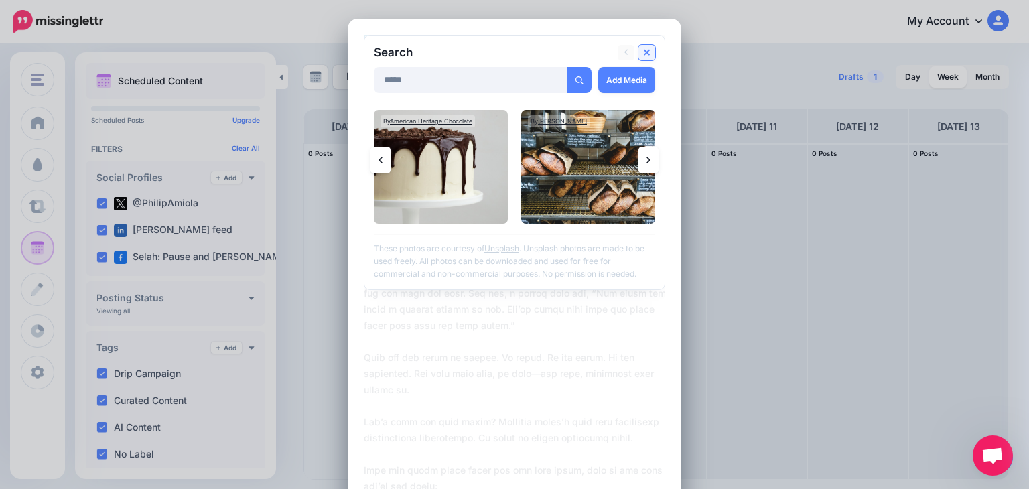
click at [644, 52] on icon at bounding box center [647, 53] width 7 height 7
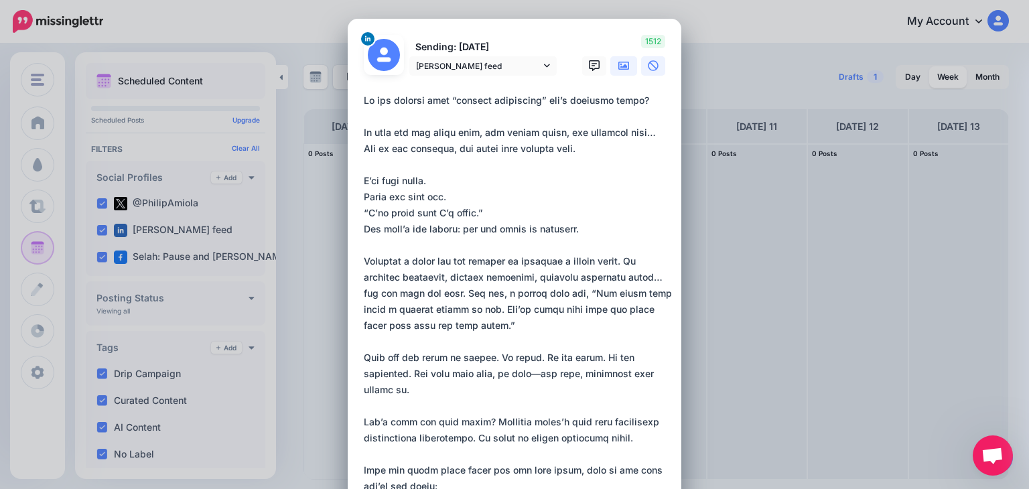
click at [620, 65] on icon at bounding box center [623, 66] width 11 height 8
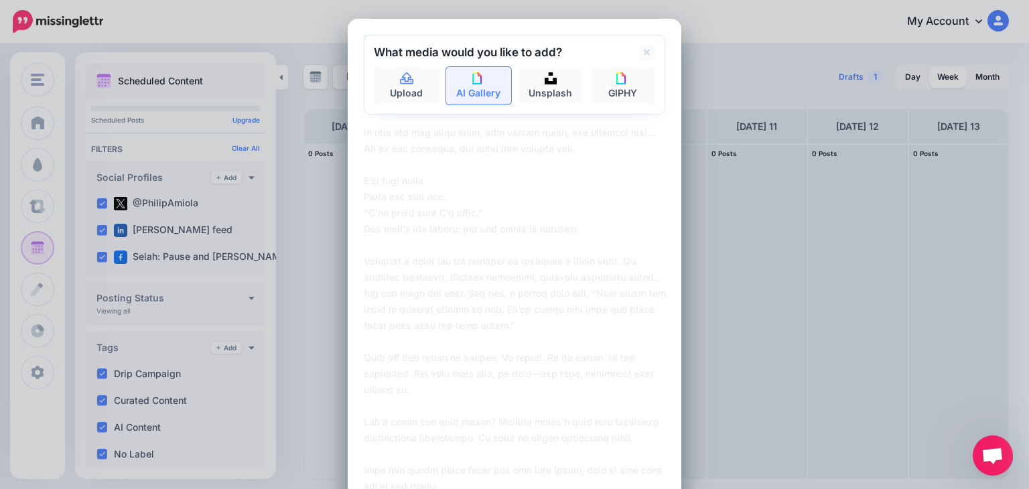
click at [474, 86] on link "AI Gallery" at bounding box center [479, 86] width 66 height 38
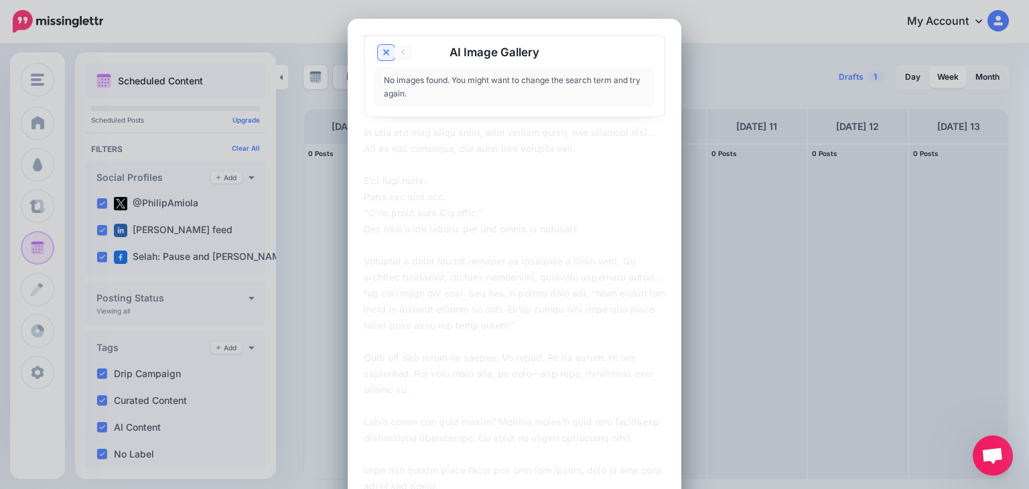
click at [383, 52] on icon at bounding box center [386, 53] width 7 height 11
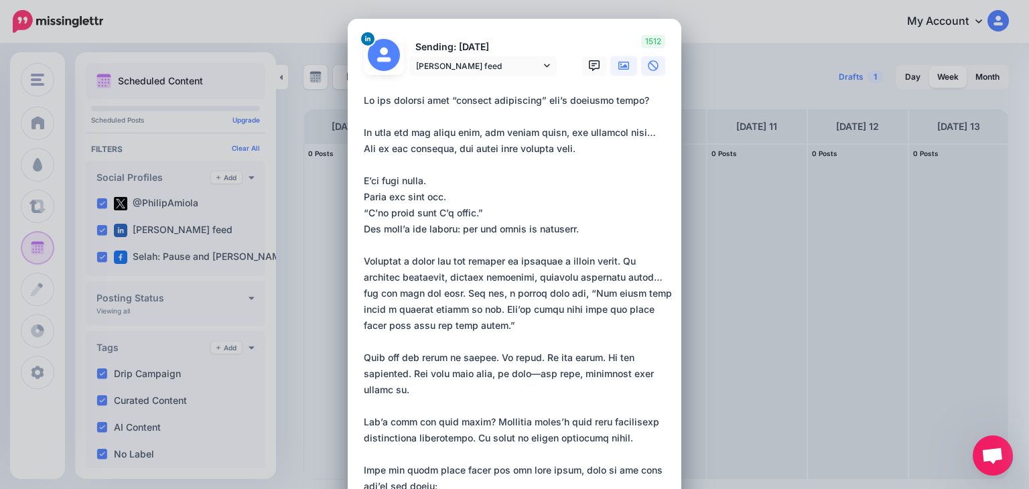
click at [618, 62] on icon at bounding box center [623, 65] width 11 height 11
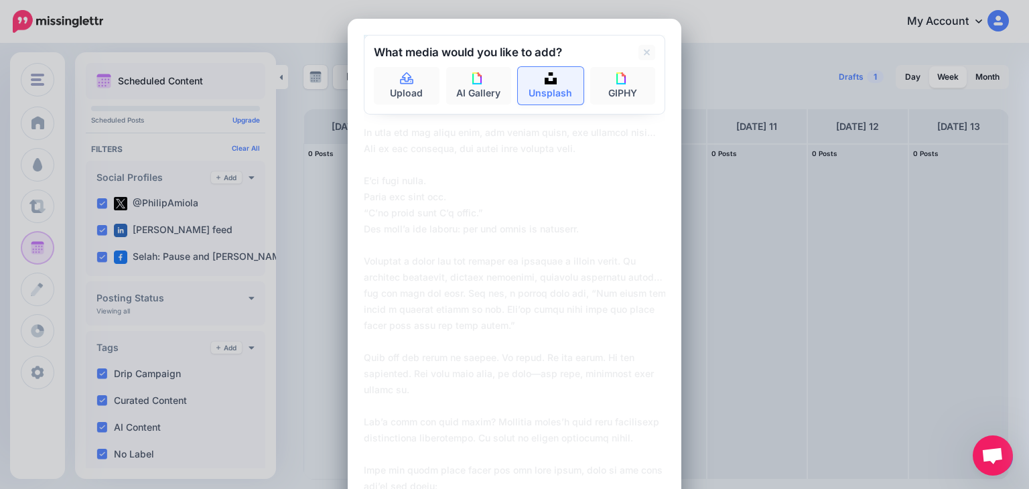
click at [539, 89] on link "Unsplash" at bounding box center [551, 86] width 66 height 38
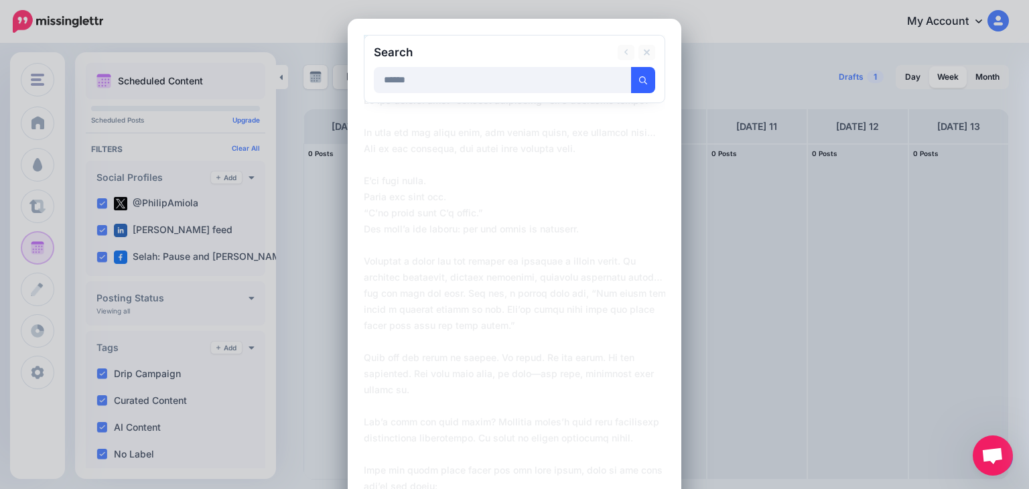
type input "******"
click at [631, 86] on button "submit" at bounding box center [643, 80] width 24 height 26
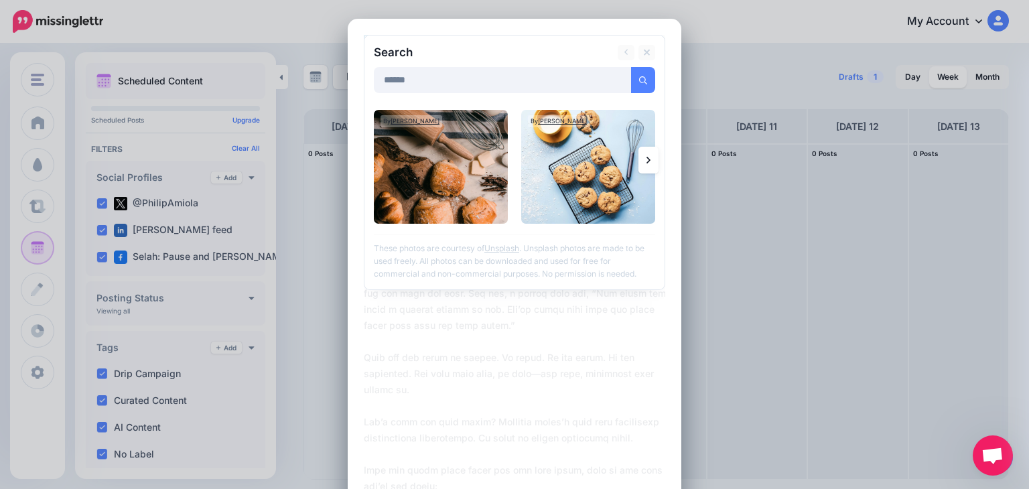
click at [647, 160] on icon at bounding box center [649, 160] width 4 height 7
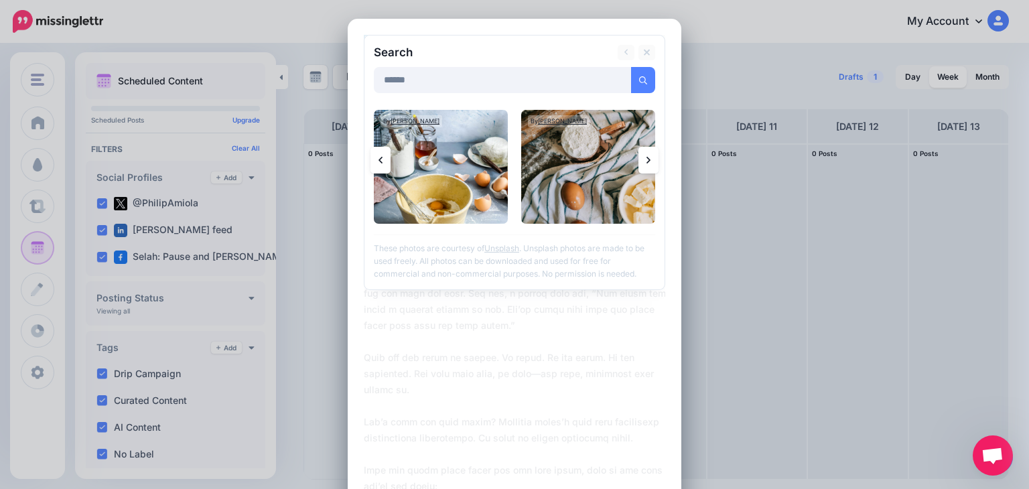
click at [647, 160] on icon at bounding box center [649, 160] width 4 height 7
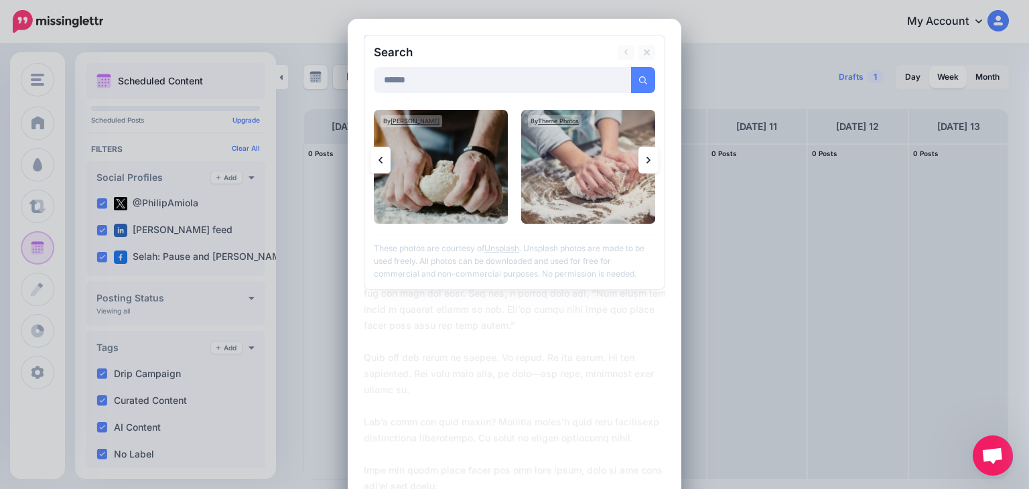
click at [647, 160] on icon at bounding box center [649, 160] width 4 height 7
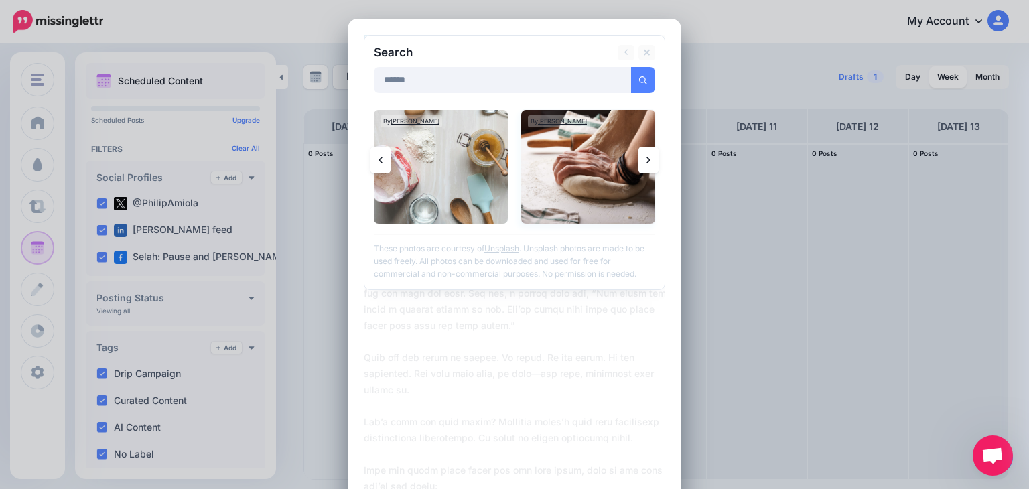
click at [593, 161] on img at bounding box center [588, 167] width 134 height 114
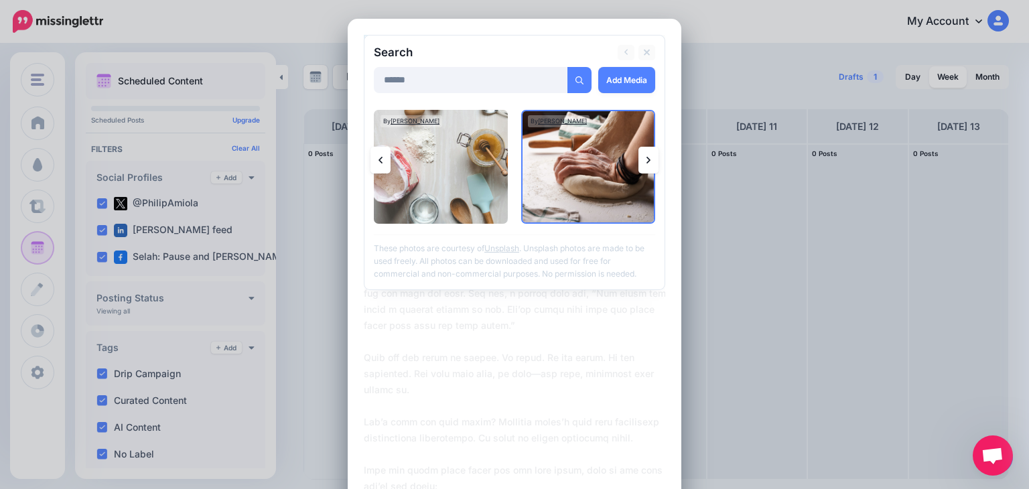
click at [639, 156] on link at bounding box center [649, 160] width 20 height 27
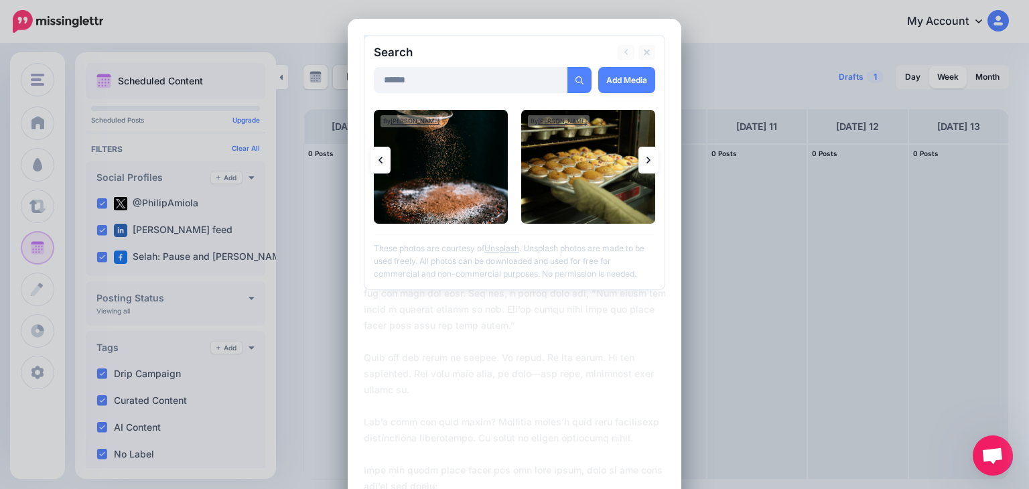
click at [639, 156] on link at bounding box center [649, 160] width 20 height 27
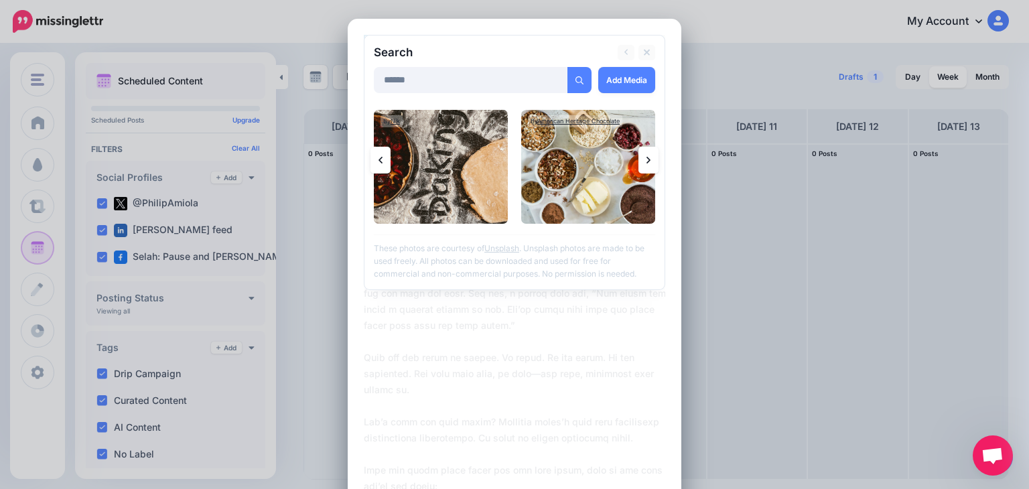
click at [639, 156] on link at bounding box center [649, 160] width 20 height 27
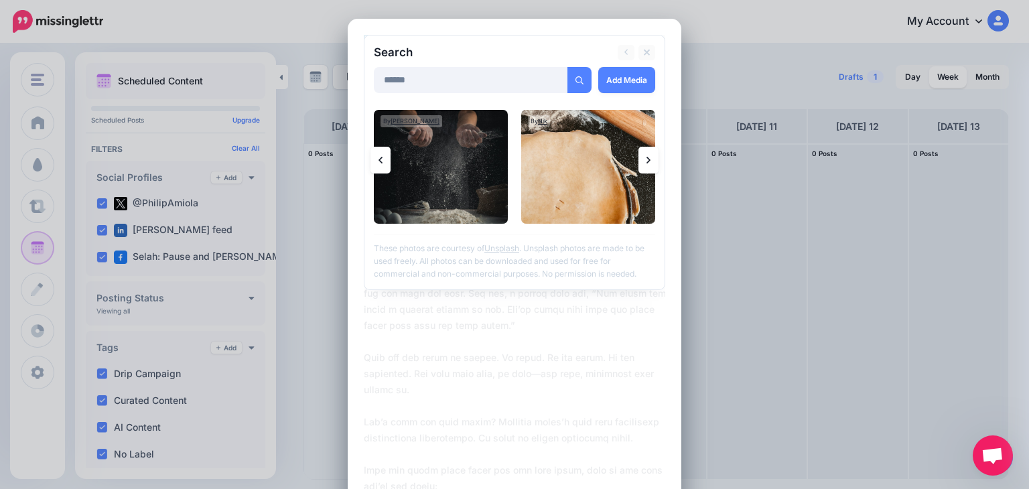
click at [647, 159] on icon at bounding box center [649, 160] width 4 height 11
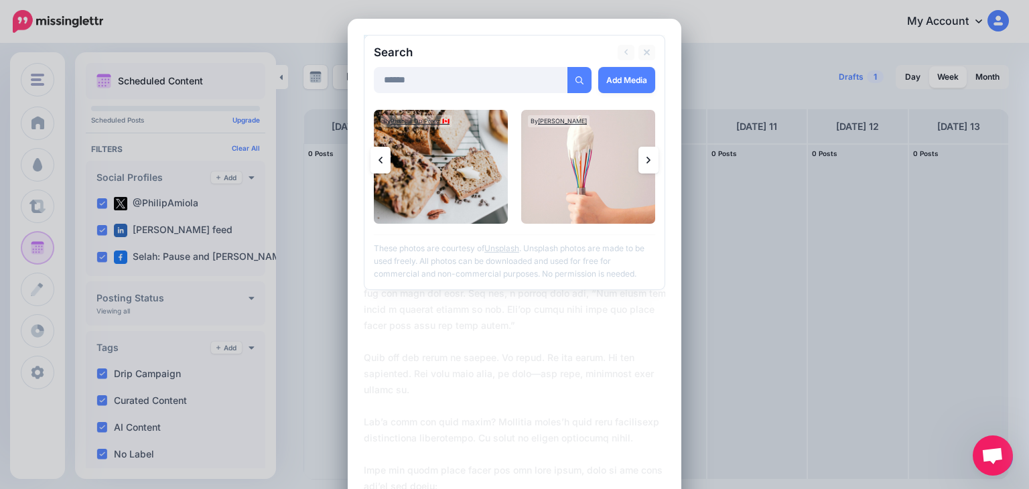
click at [647, 159] on icon at bounding box center [649, 160] width 4 height 11
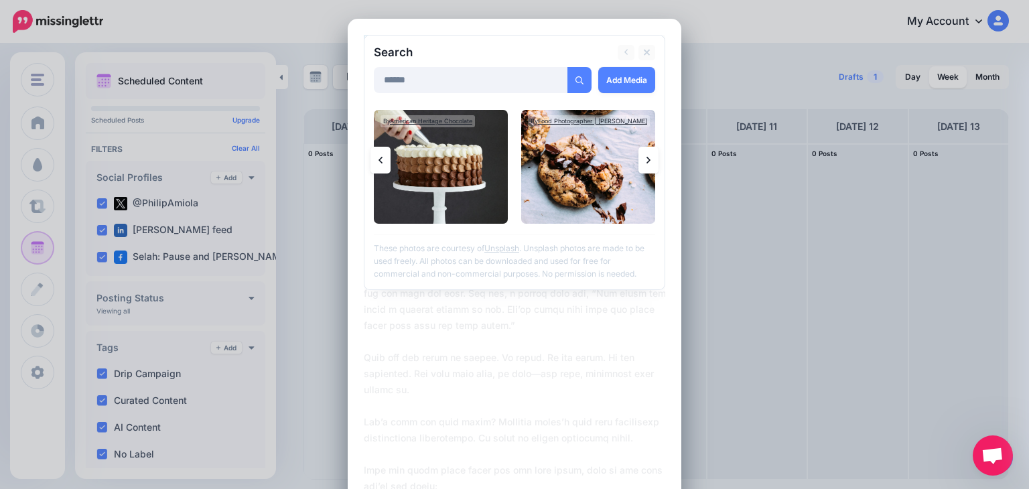
click at [647, 159] on icon at bounding box center [649, 160] width 4 height 11
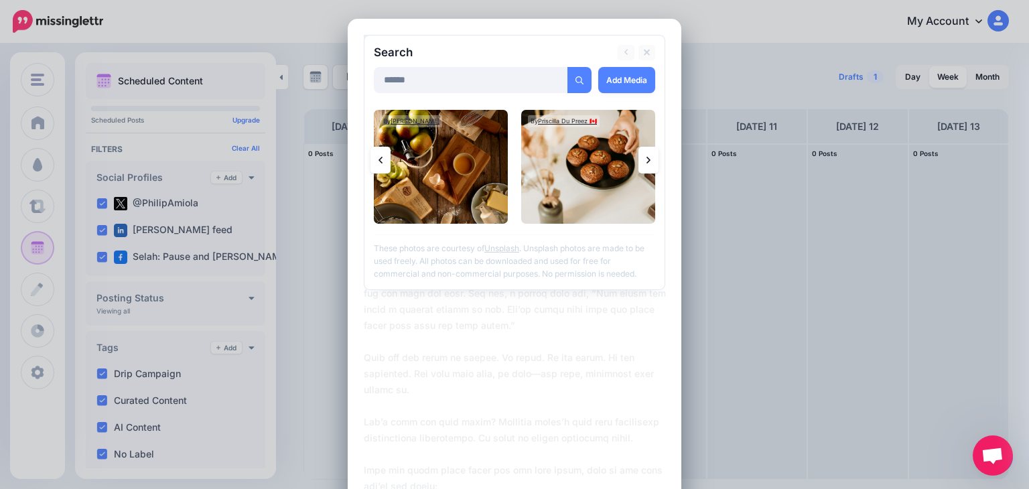
click at [647, 159] on icon at bounding box center [649, 160] width 4 height 11
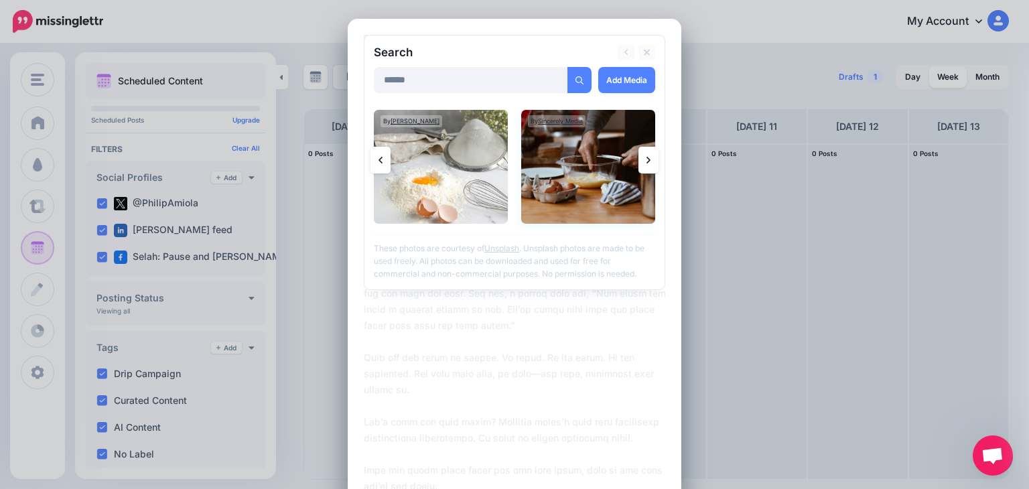
click at [580, 163] on img at bounding box center [588, 167] width 134 height 114
click at [582, 161] on img at bounding box center [588, 167] width 134 height 114
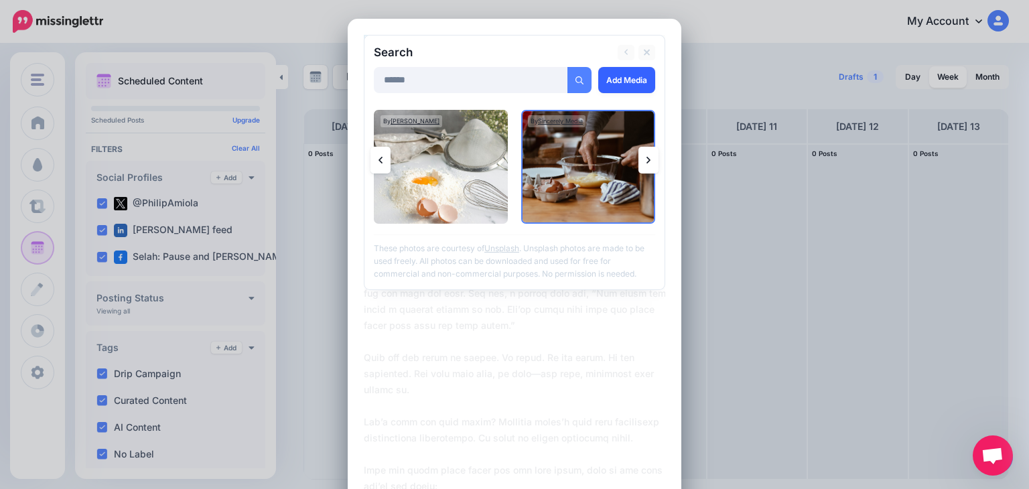
click at [606, 78] on link "Add Media" at bounding box center [626, 80] width 57 height 26
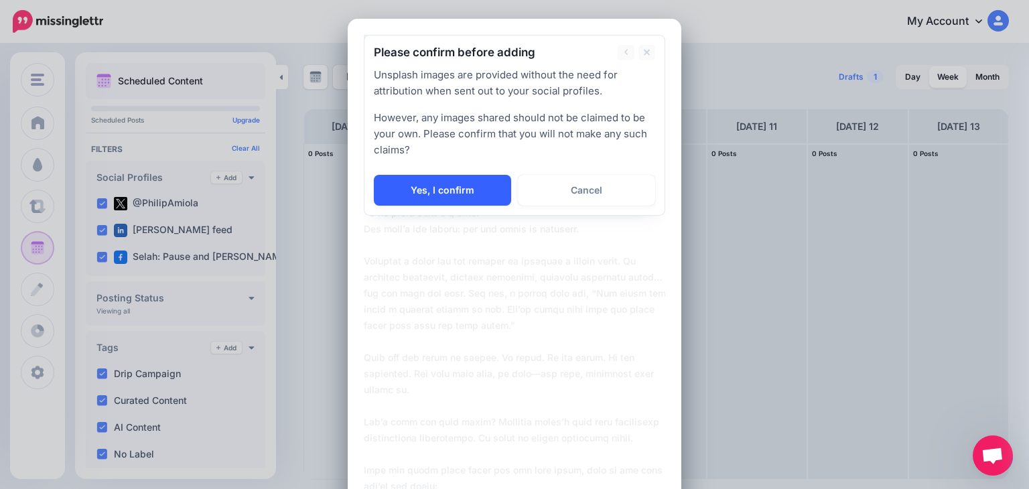
click at [448, 188] on link "Yes, I confirm" at bounding box center [442, 190] width 137 height 31
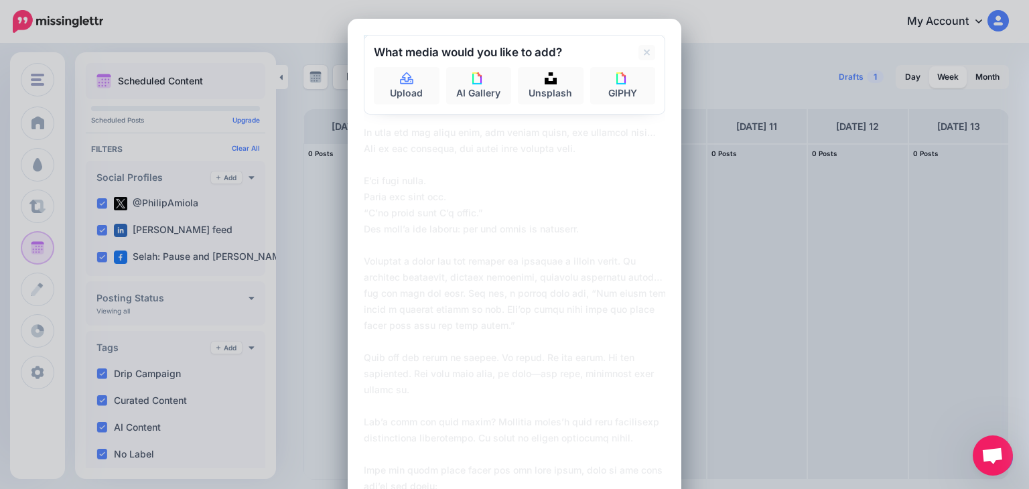
click at [415, 191] on textarea at bounding box center [518, 454] width 308 height 724
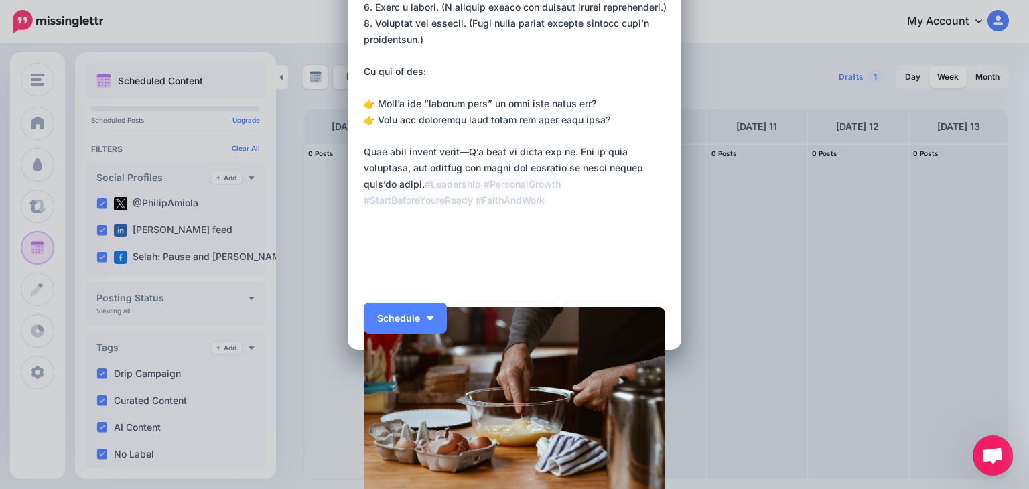
scroll to position [547, 0]
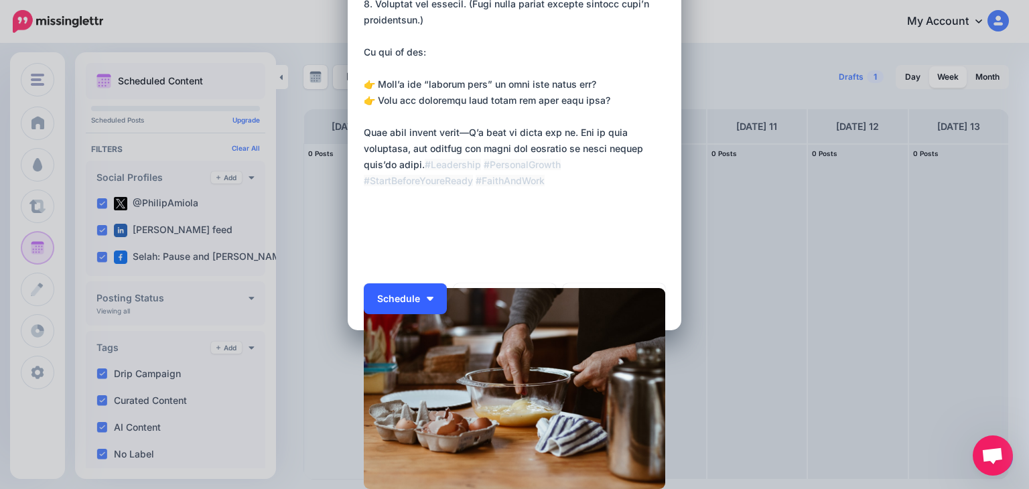
click at [419, 304] on button "Schedule" at bounding box center [405, 298] width 83 height 31
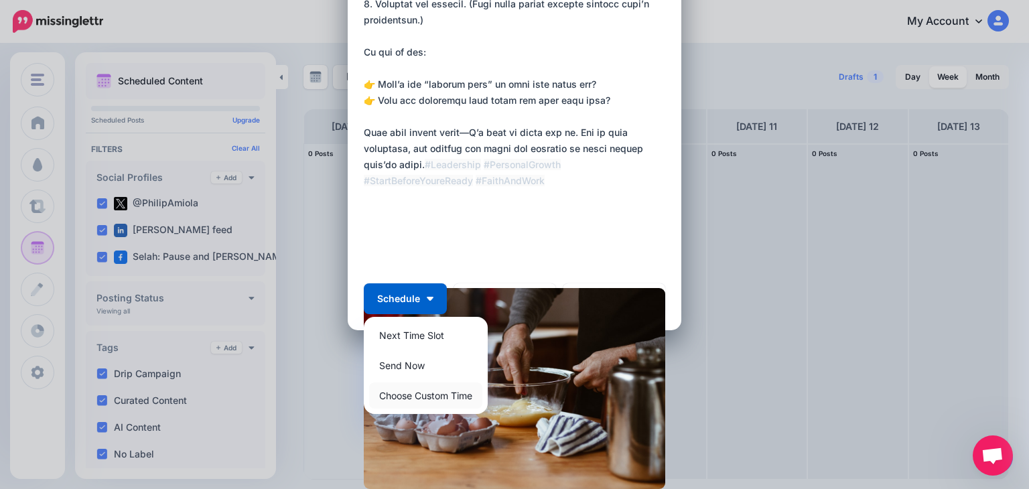
click at [418, 395] on link "Choose Custom Time" at bounding box center [425, 396] width 113 height 26
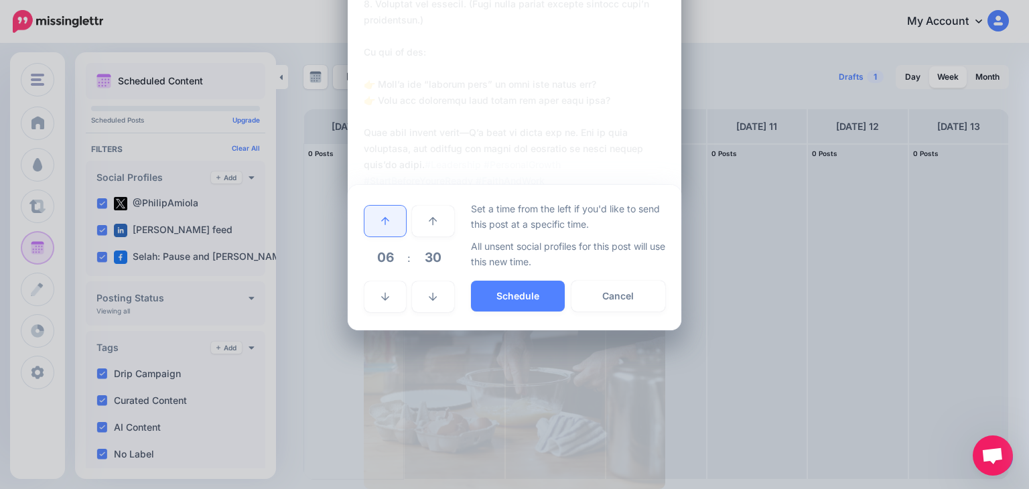
click at [381, 216] on icon at bounding box center [385, 220] width 8 height 9
click at [513, 301] on button "Schedule" at bounding box center [518, 296] width 94 height 31
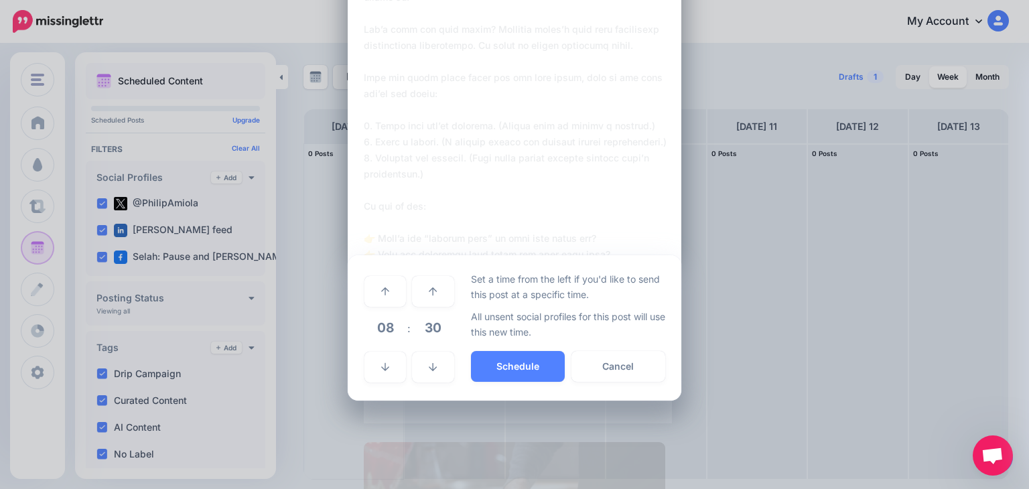
scroll to position [488, 0]
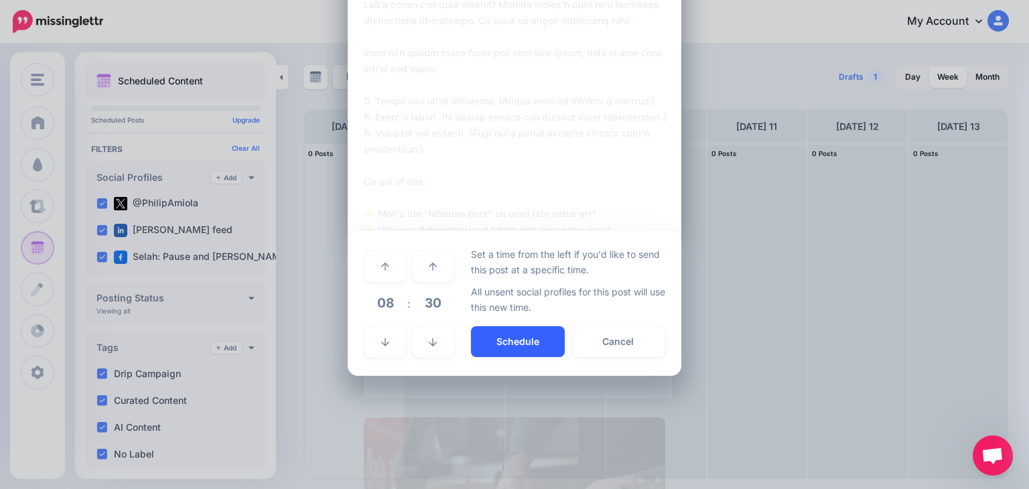
click at [511, 340] on button "Schedule" at bounding box center [518, 341] width 94 height 31
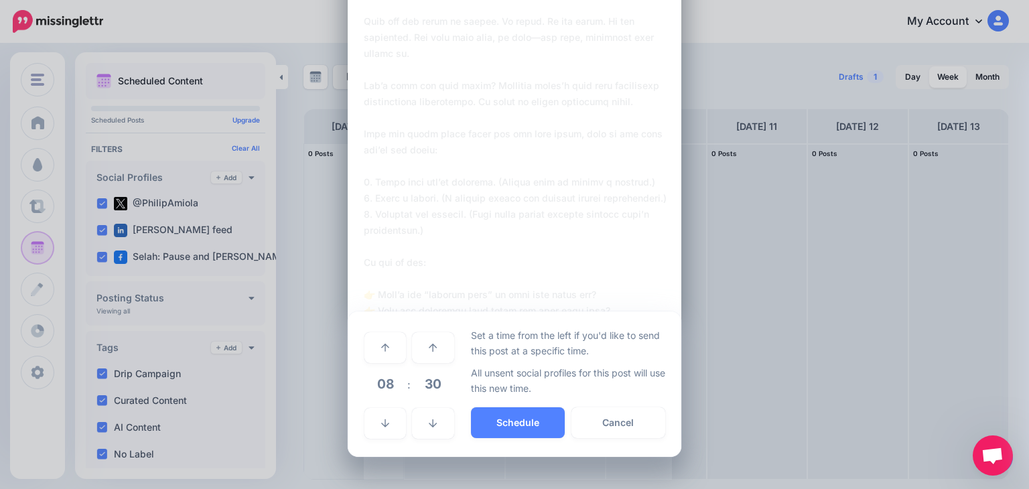
scroll to position [456, 0]
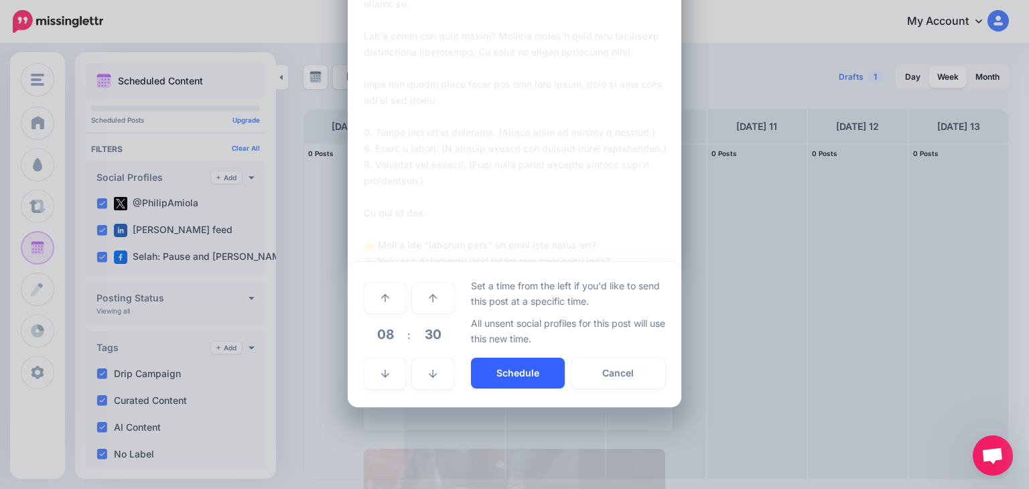
click at [511, 372] on button "Schedule" at bounding box center [518, 373] width 94 height 31
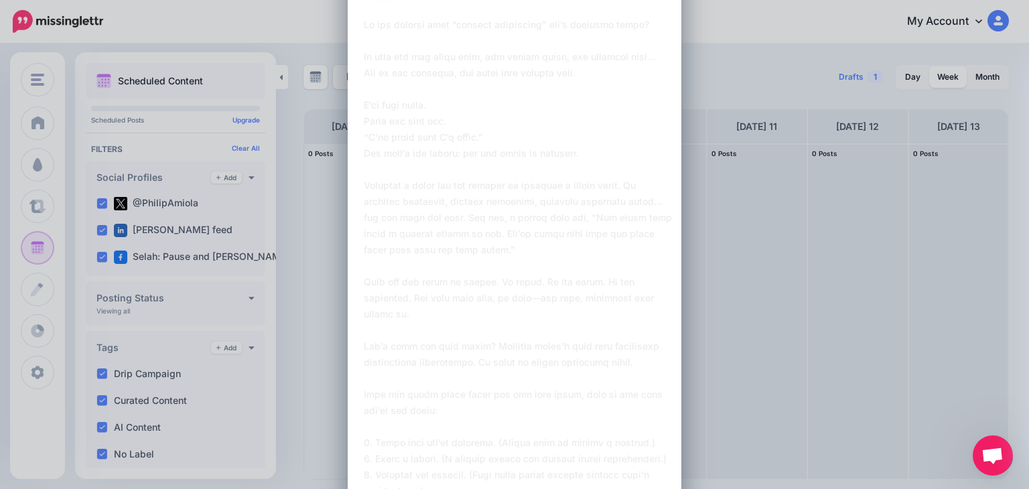
scroll to position [0, 0]
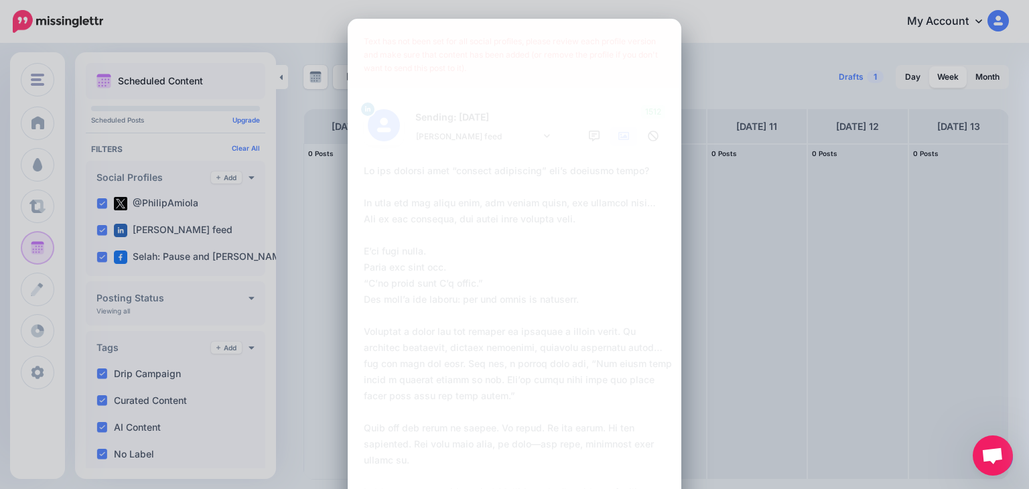
click at [476, 46] on div "Text has not been set for all social profiles, please review each profile versi…" at bounding box center [514, 54] width 328 height 67
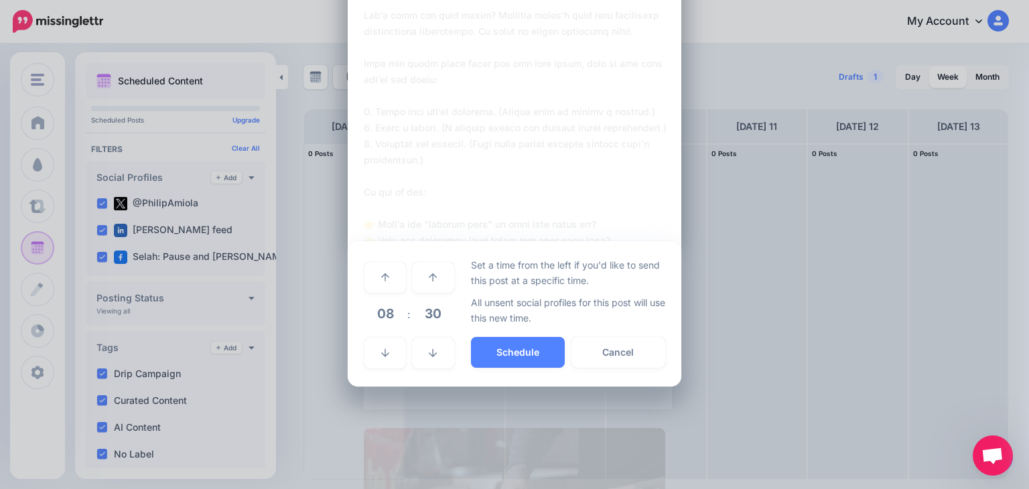
scroll to position [458, 0]
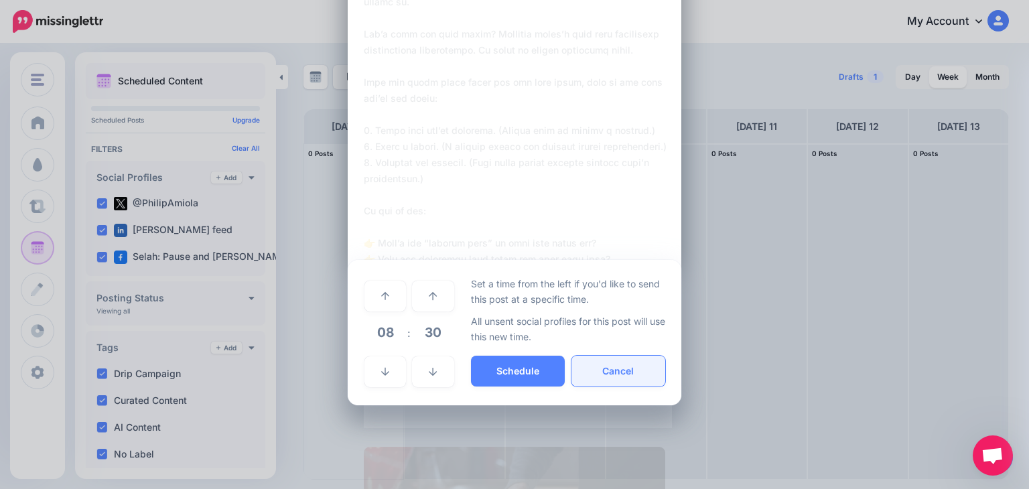
click at [604, 378] on button "Cancel" at bounding box center [619, 371] width 94 height 31
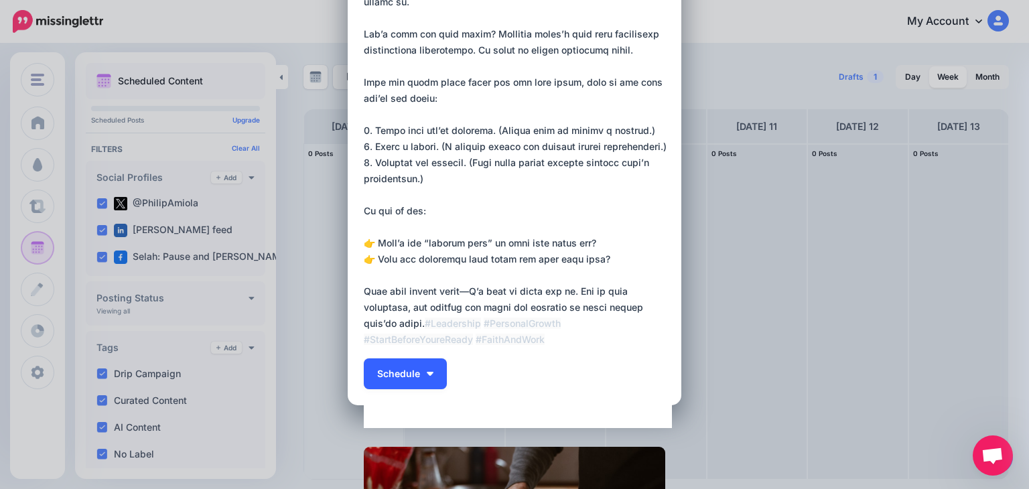
click at [427, 374] on img "button" at bounding box center [430, 374] width 7 height 4
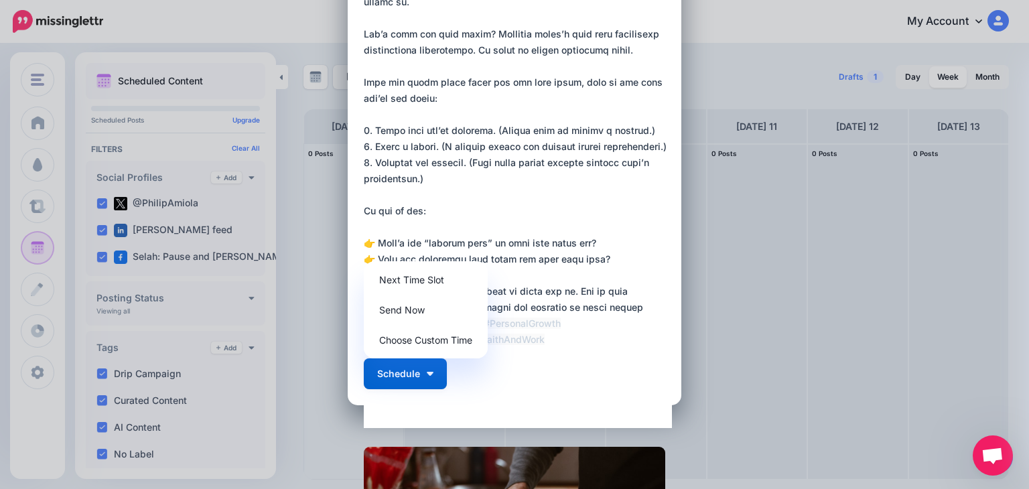
click at [531, 230] on textarea at bounding box center [518, 67] width 308 height 724
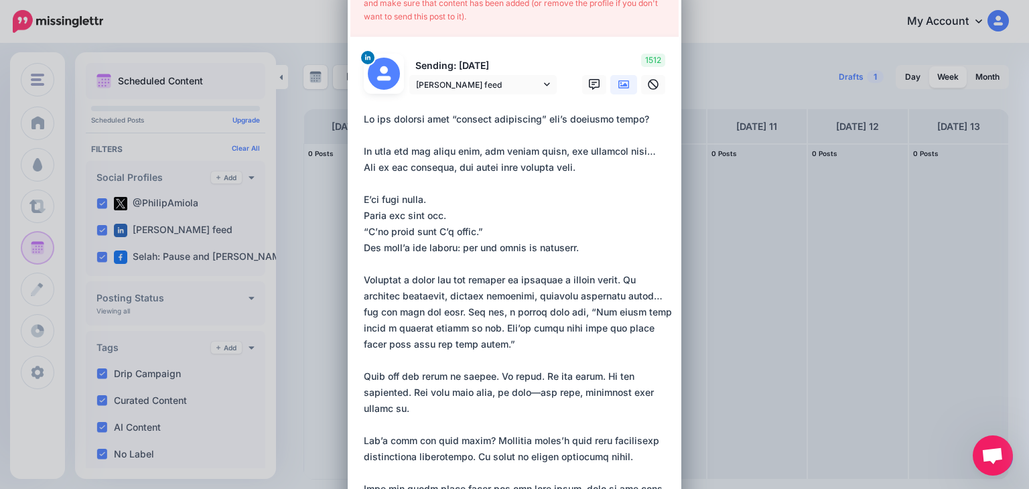
scroll to position [0, 0]
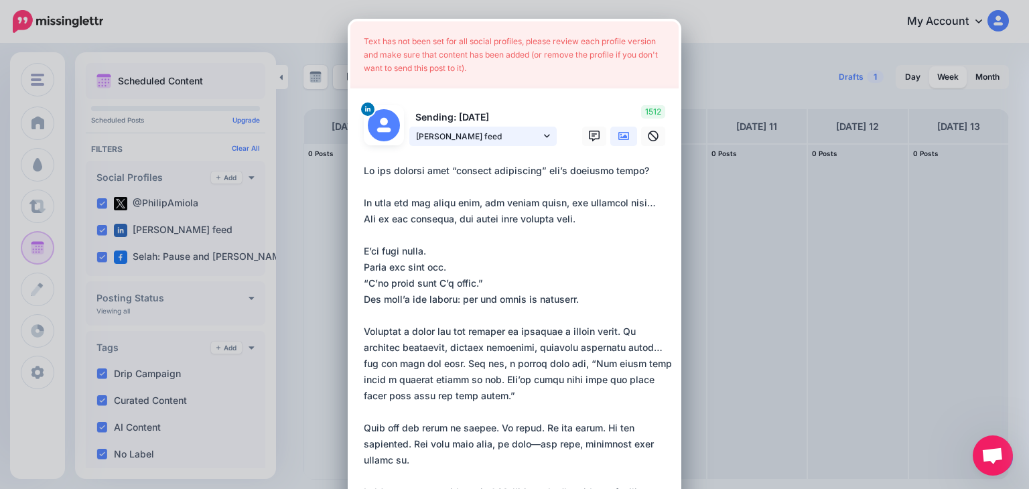
click at [501, 132] on span "[PERSON_NAME] feed" at bounding box center [478, 136] width 125 height 14
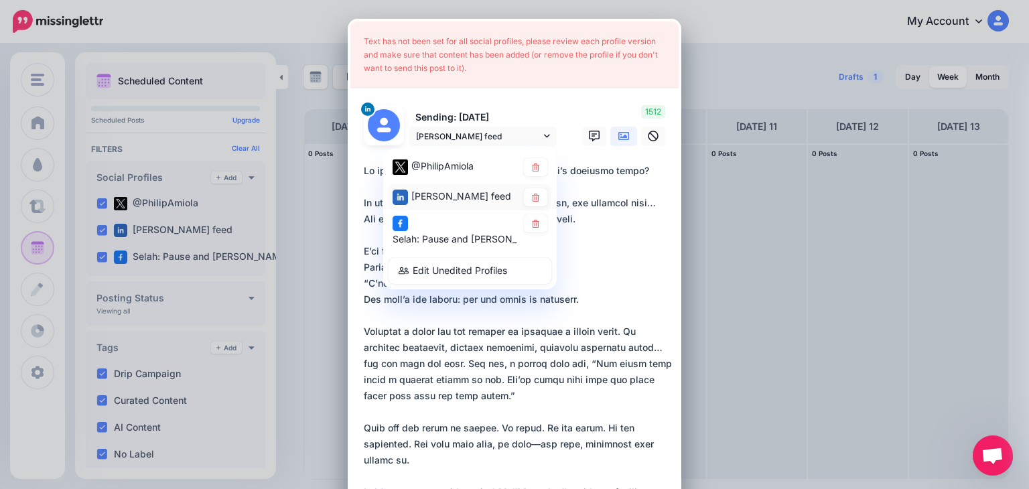
click at [452, 193] on span "[PERSON_NAME] feed" at bounding box center [461, 195] width 100 height 11
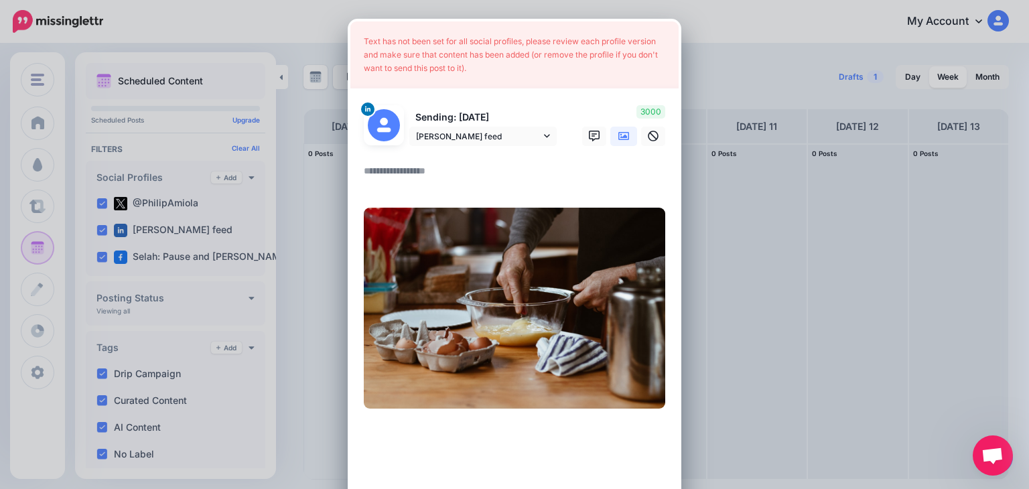
click at [726, 31] on div "Create Post Loading Text has not been set for all social profiles, please revie…" at bounding box center [514, 244] width 1029 height 489
click at [657, 37] on div "Text has not been set for all social profiles, please review each profile versi…" at bounding box center [514, 54] width 328 height 67
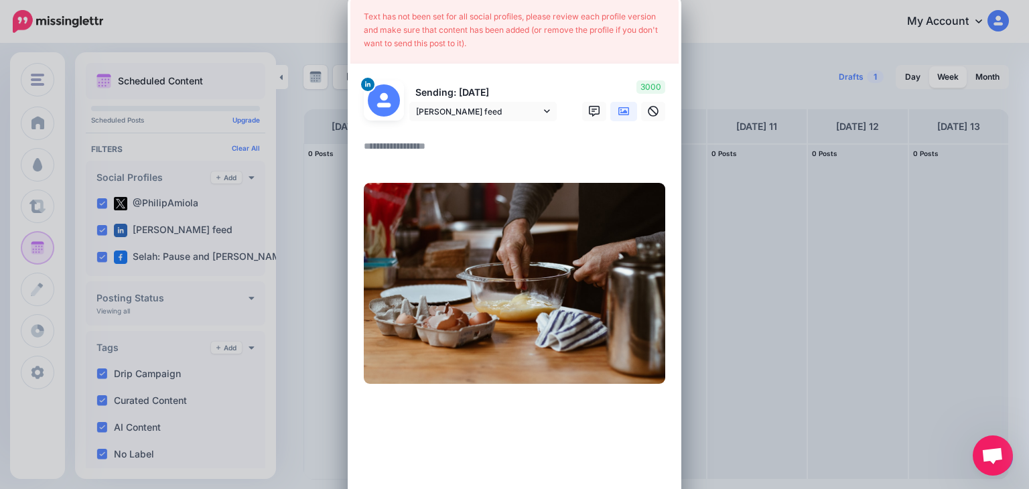
scroll to position [9, 0]
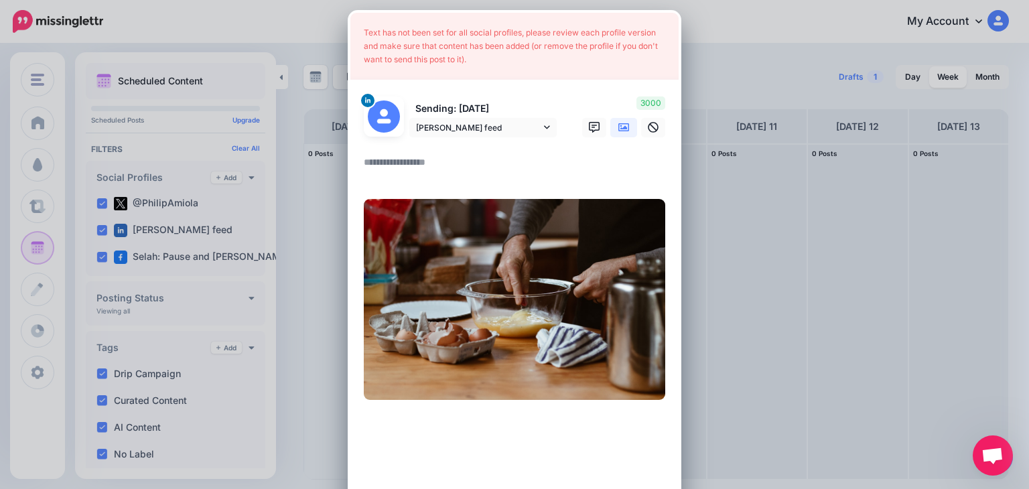
click at [1010, 64] on div "Create Post Loading Text has not been set for all social profiles, please revie…" at bounding box center [514, 244] width 1029 height 489
click at [395, 166] on textarea at bounding box center [518, 167] width 308 height 26
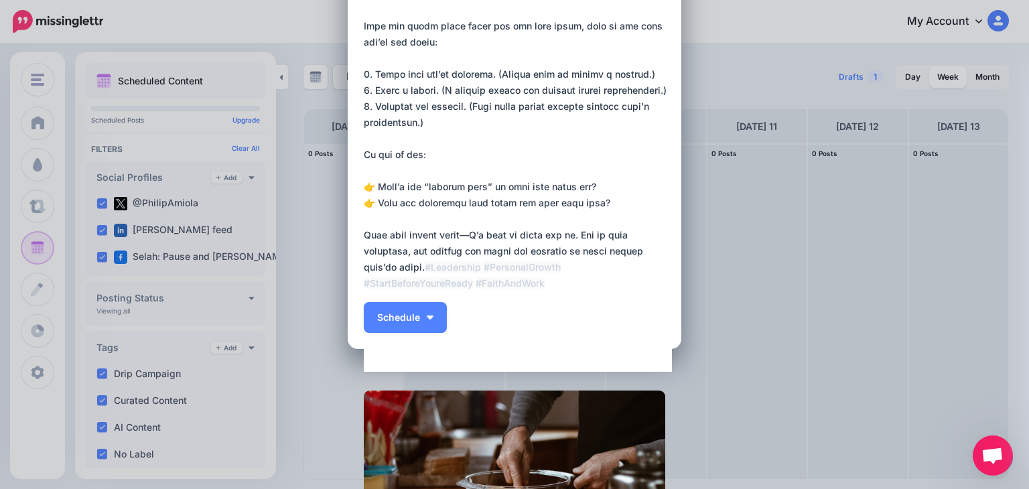
scroll to position [616, 0]
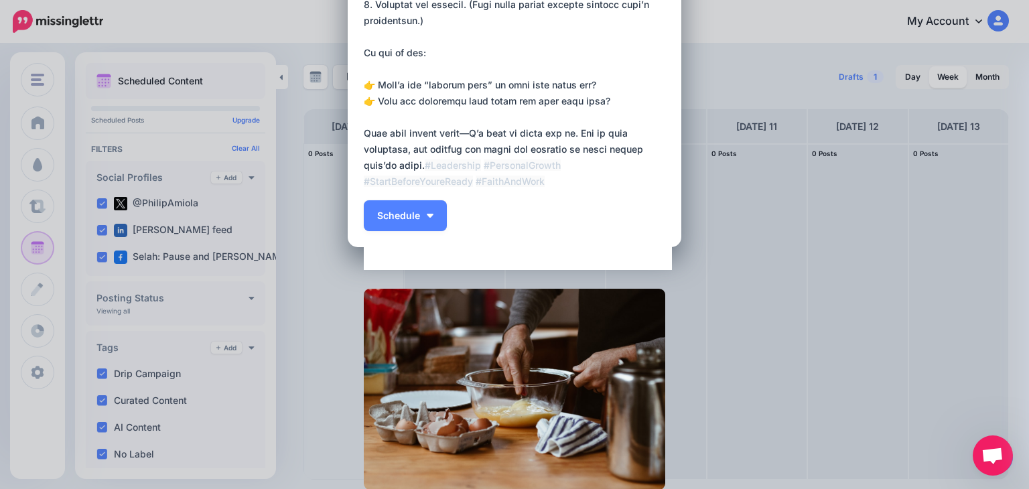
click at [427, 215] on img "button" at bounding box center [430, 216] width 7 height 4
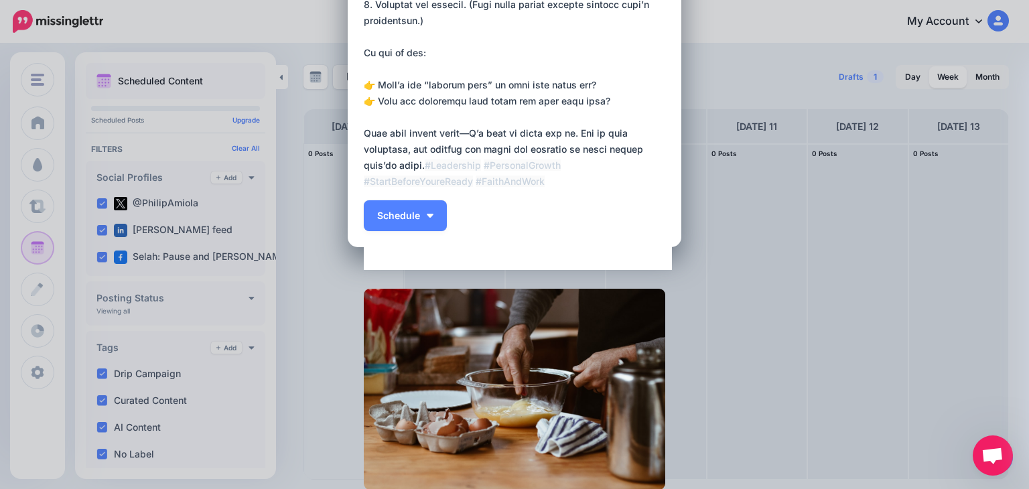
type textarea "**********"
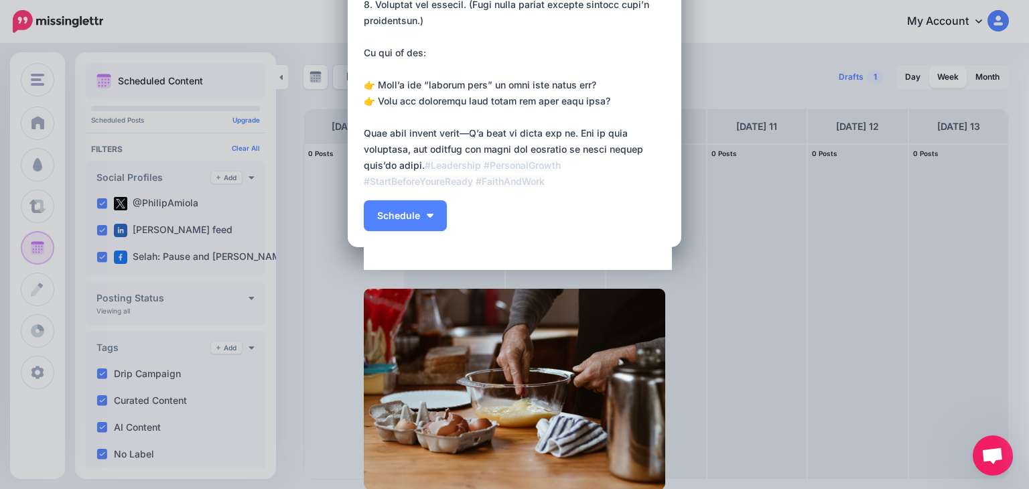
scroll to position [164, 0]
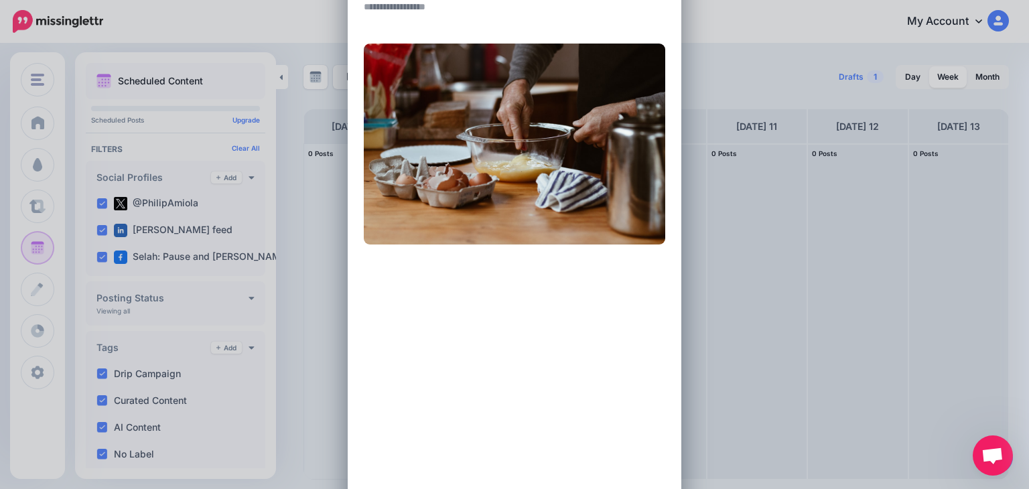
click at [608, 69] on img at bounding box center [515, 144] width 302 height 201
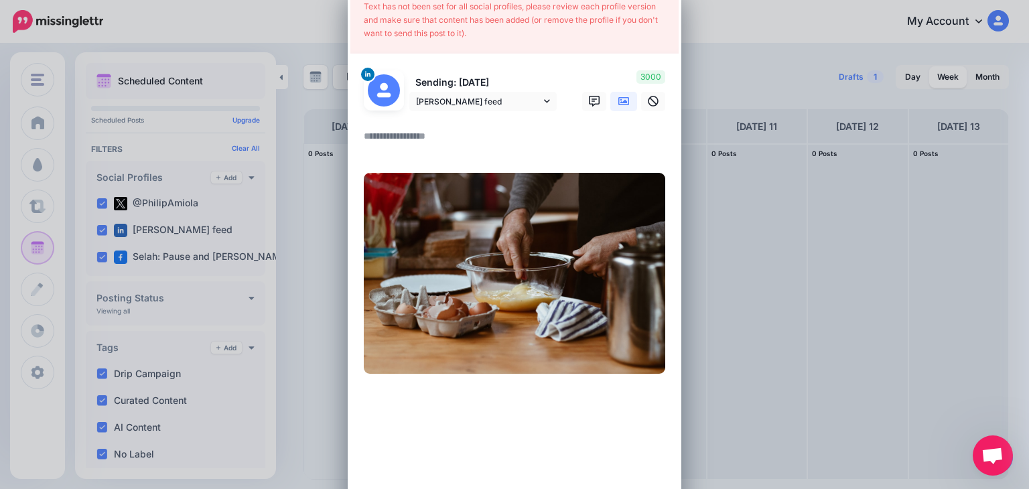
scroll to position [0, 0]
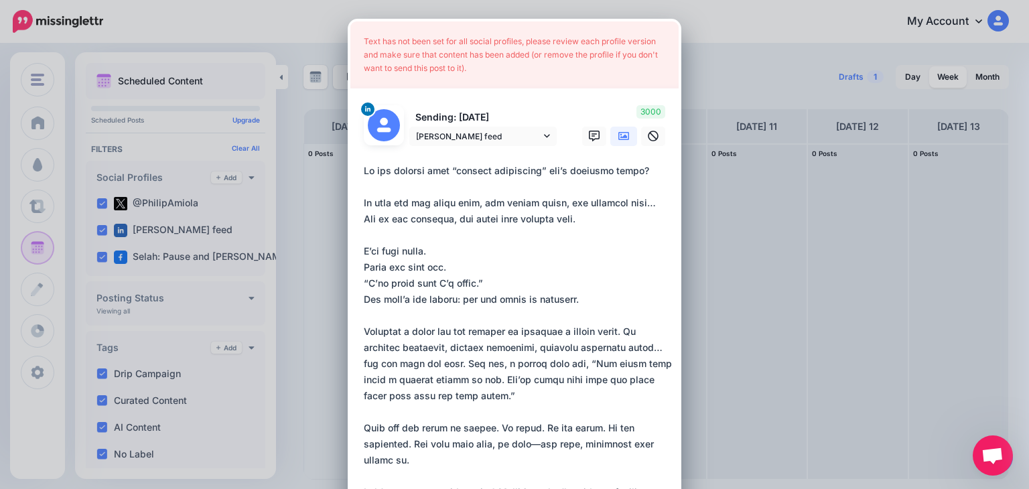
type textarea "**********"
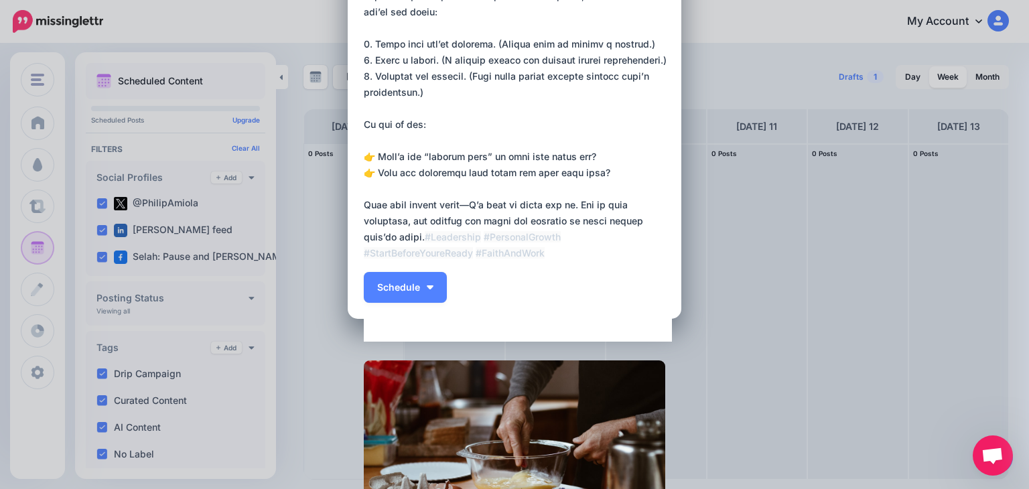
scroll to position [616, 0]
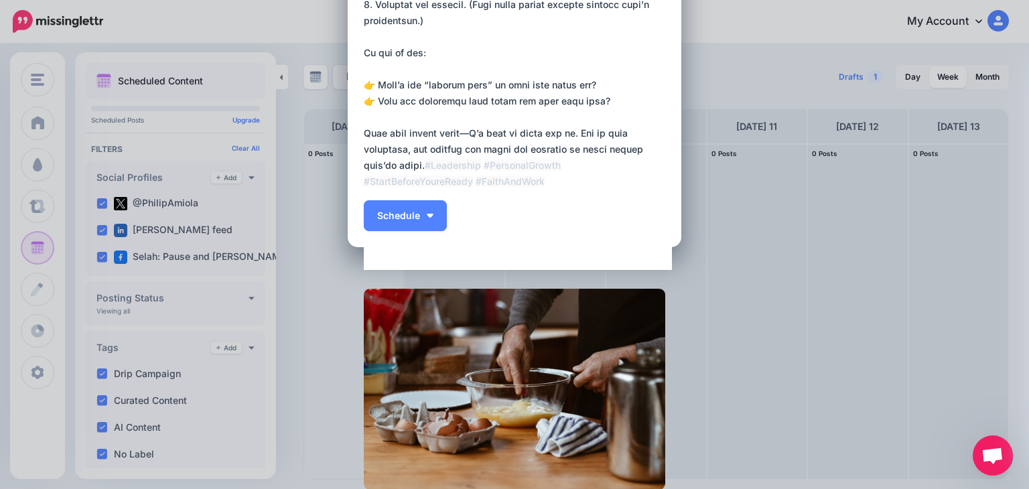
click at [750, 486] on div "Create Post Loading Text has not been set for all social profiles, please revie…" at bounding box center [514, 244] width 1029 height 489
click at [745, 259] on div "Create Post Loading Text has not been set for all social profiles, please revie…" at bounding box center [514, 244] width 1029 height 489
click at [40, 76] on div "Create Post Loading Text has not been set for all social profiles, please revie…" at bounding box center [514, 244] width 1029 height 489
